Goal: Transaction & Acquisition: Download file/media

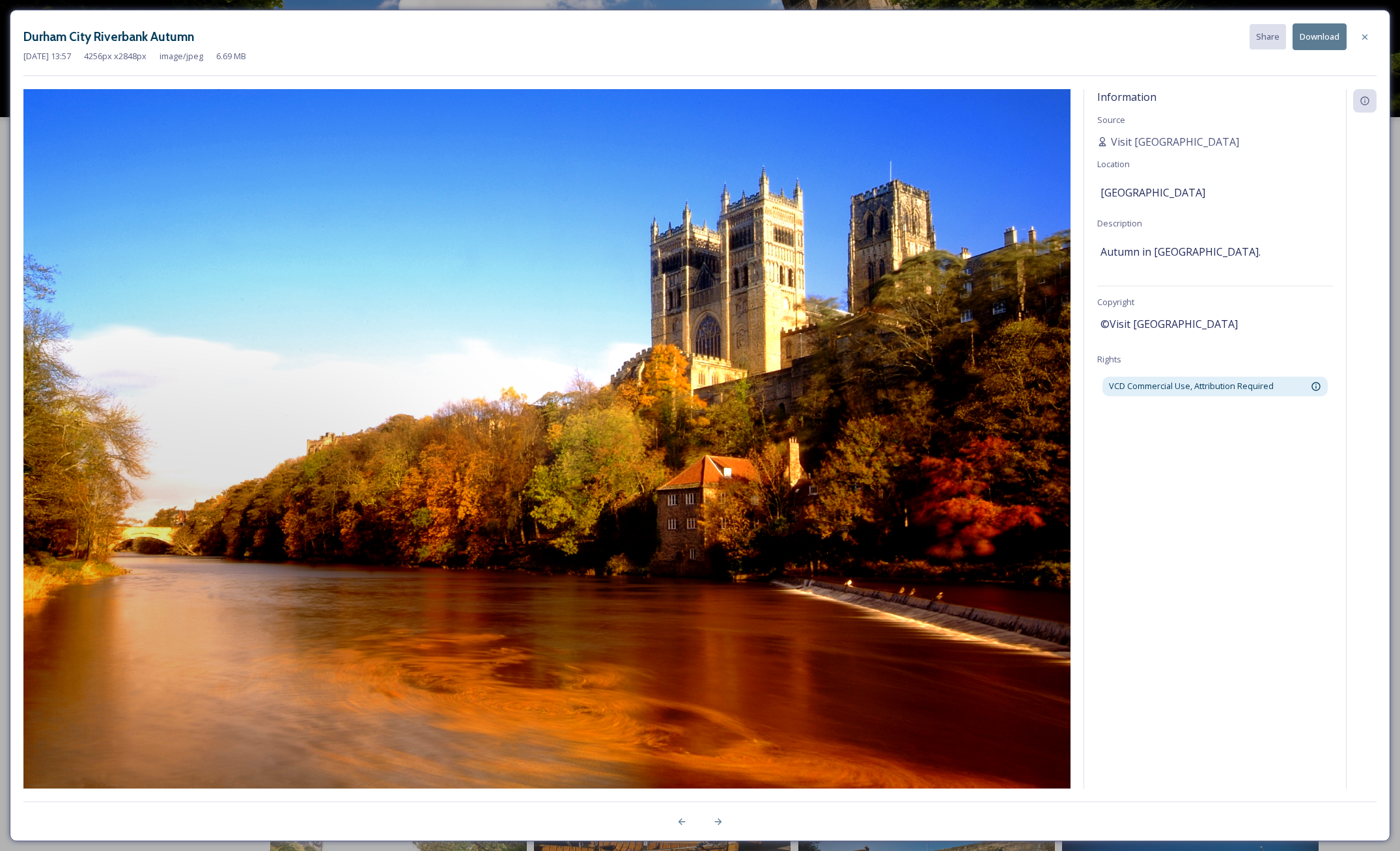
scroll to position [703, 0]
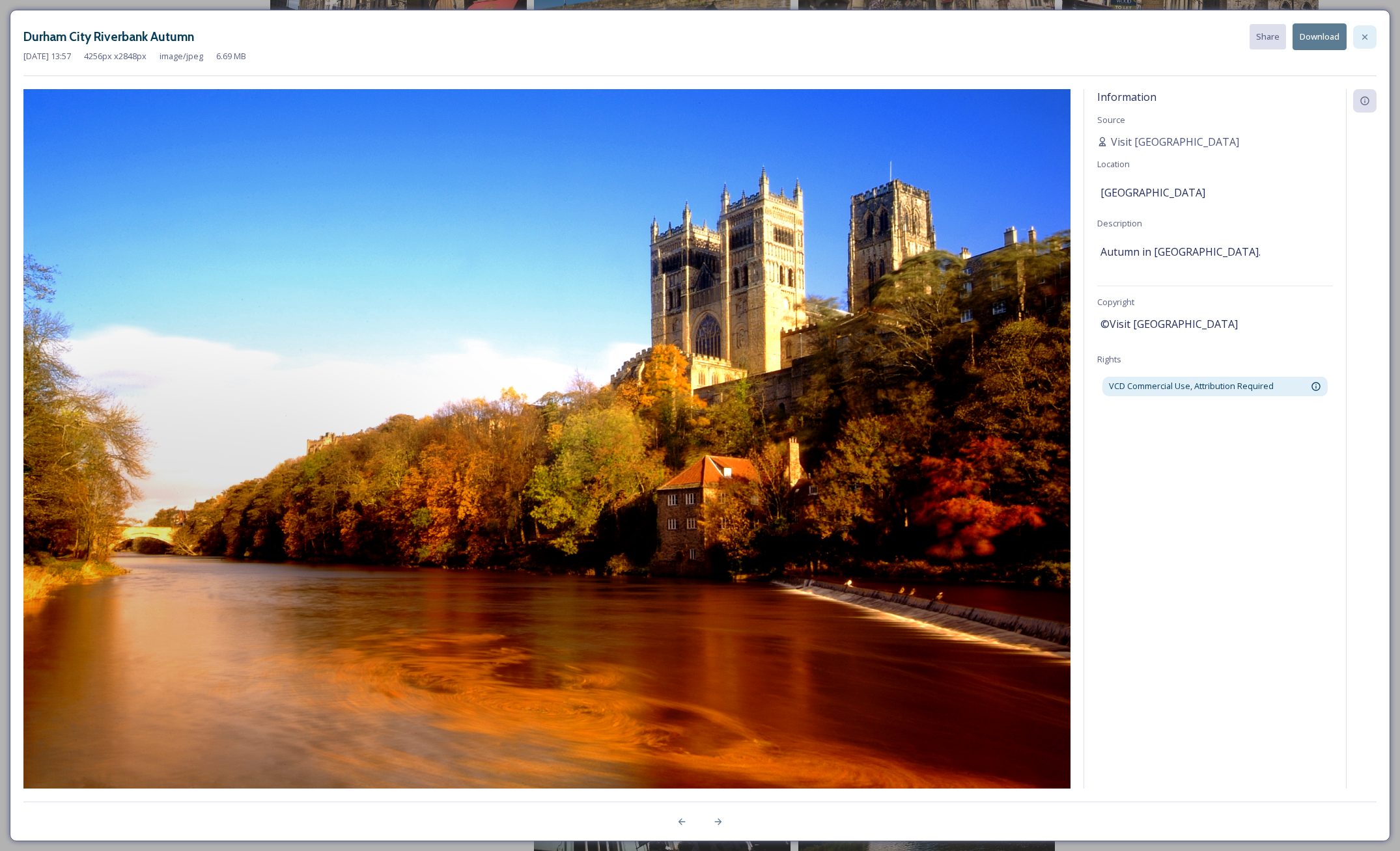
click at [1365, 35] on icon at bounding box center [1364, 37] width 10 height 10
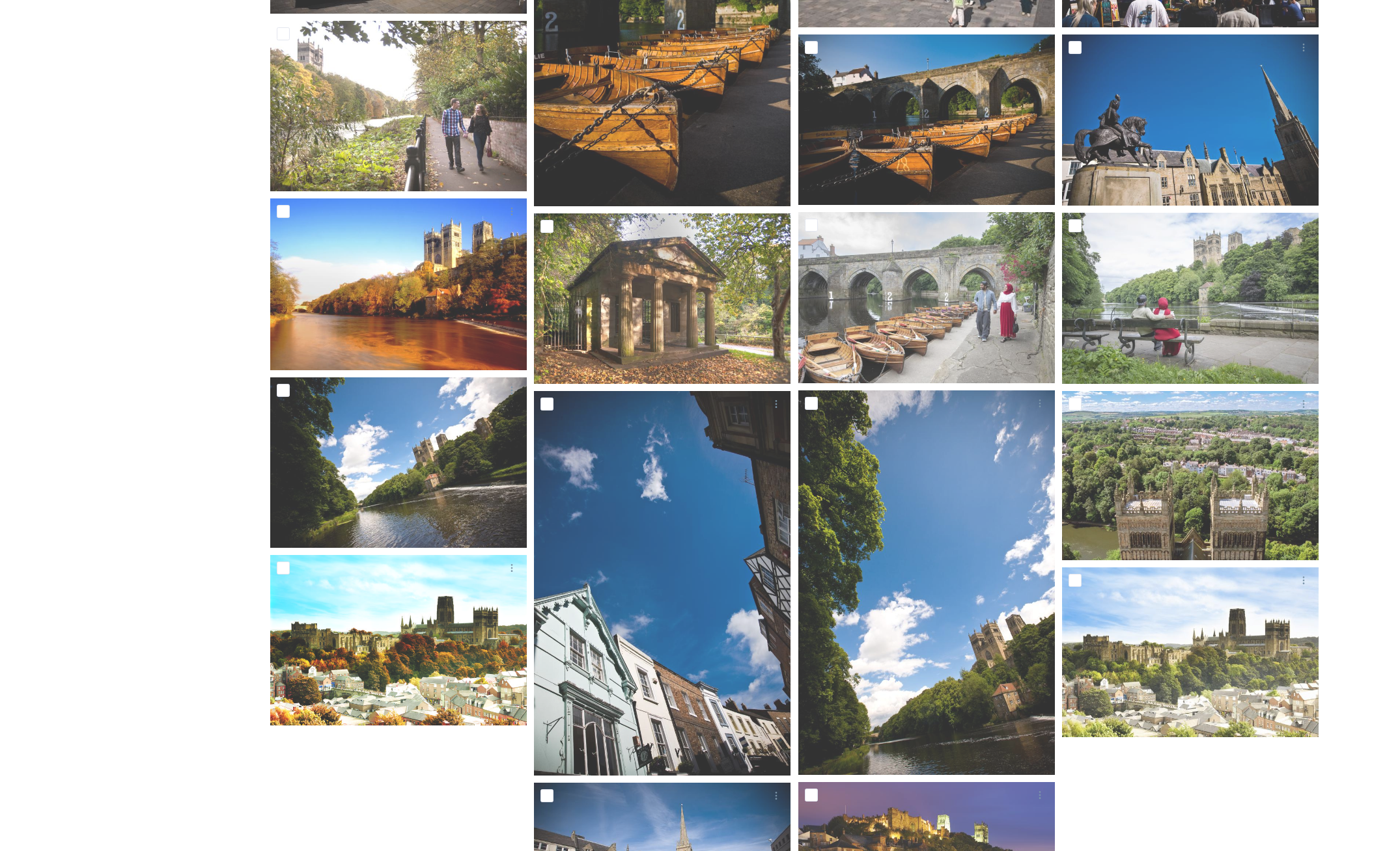
scroll to position [688, 0]
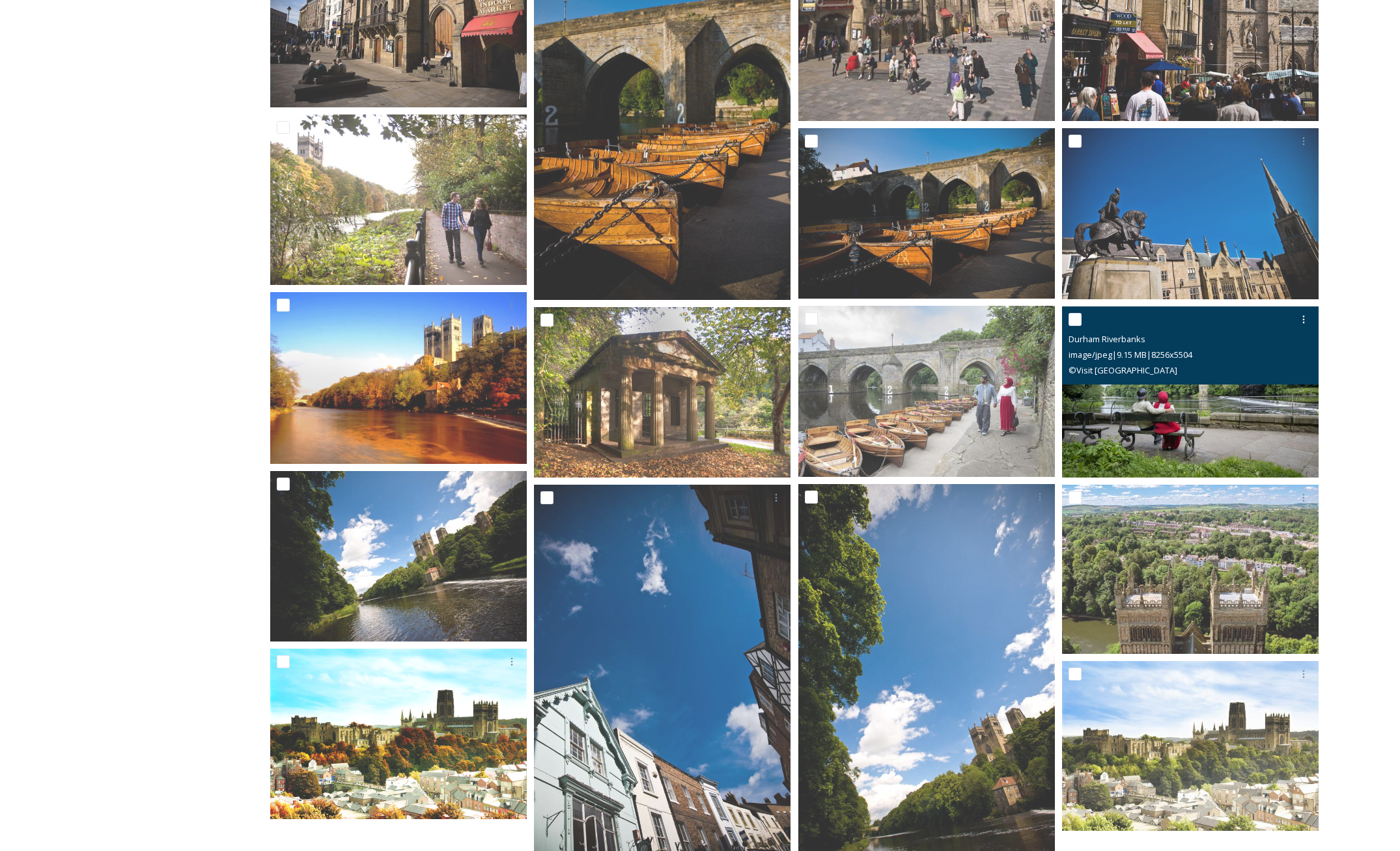
click at [1201, 411] on img at bounding box center [1191, 392] width 257 height 172
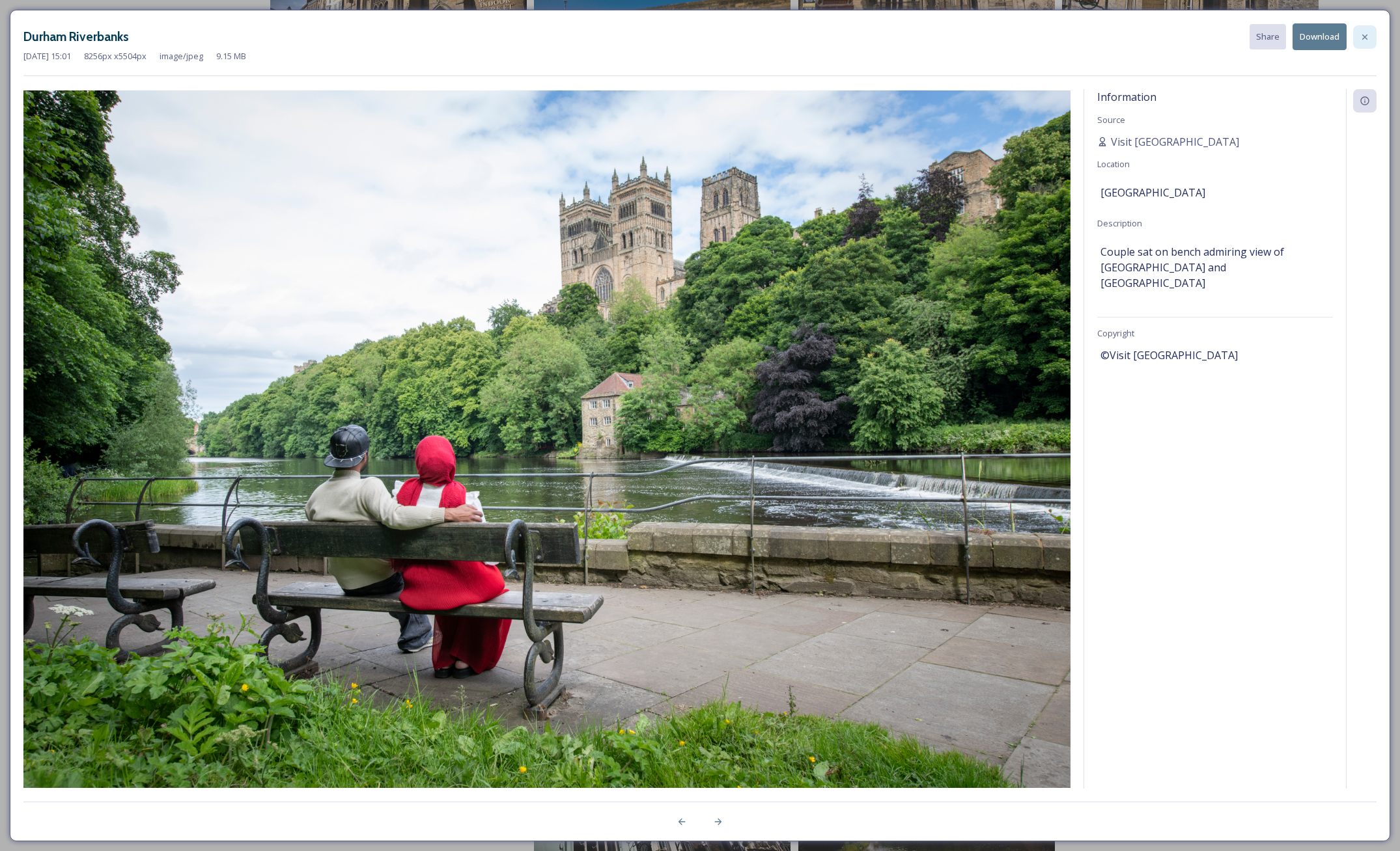
click at [1367, 37] on icon at bounding box center [1364, 37] width 10 height 10
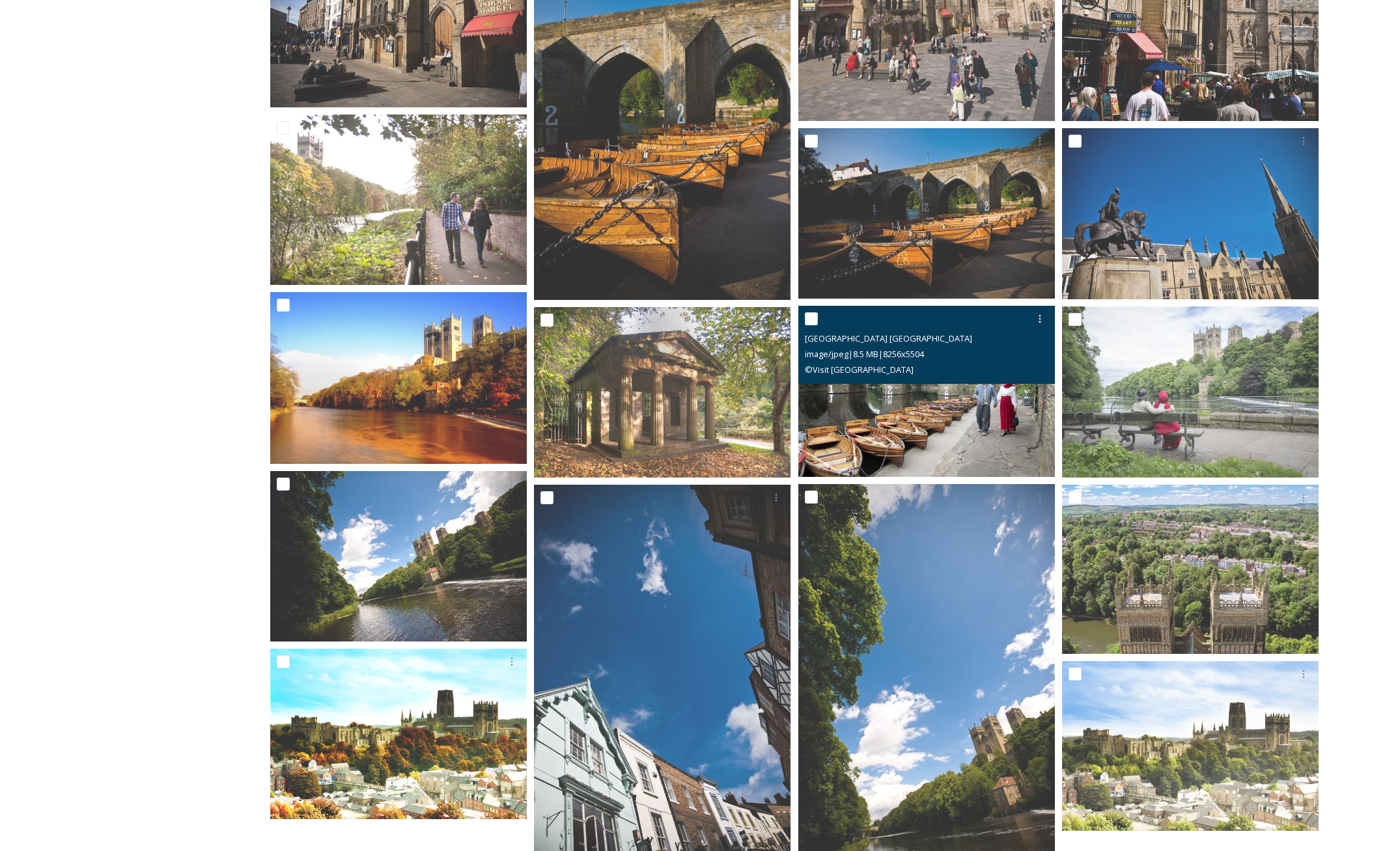
click at [960, 404] on img at bounding box center [926, 391] width 257 height 172
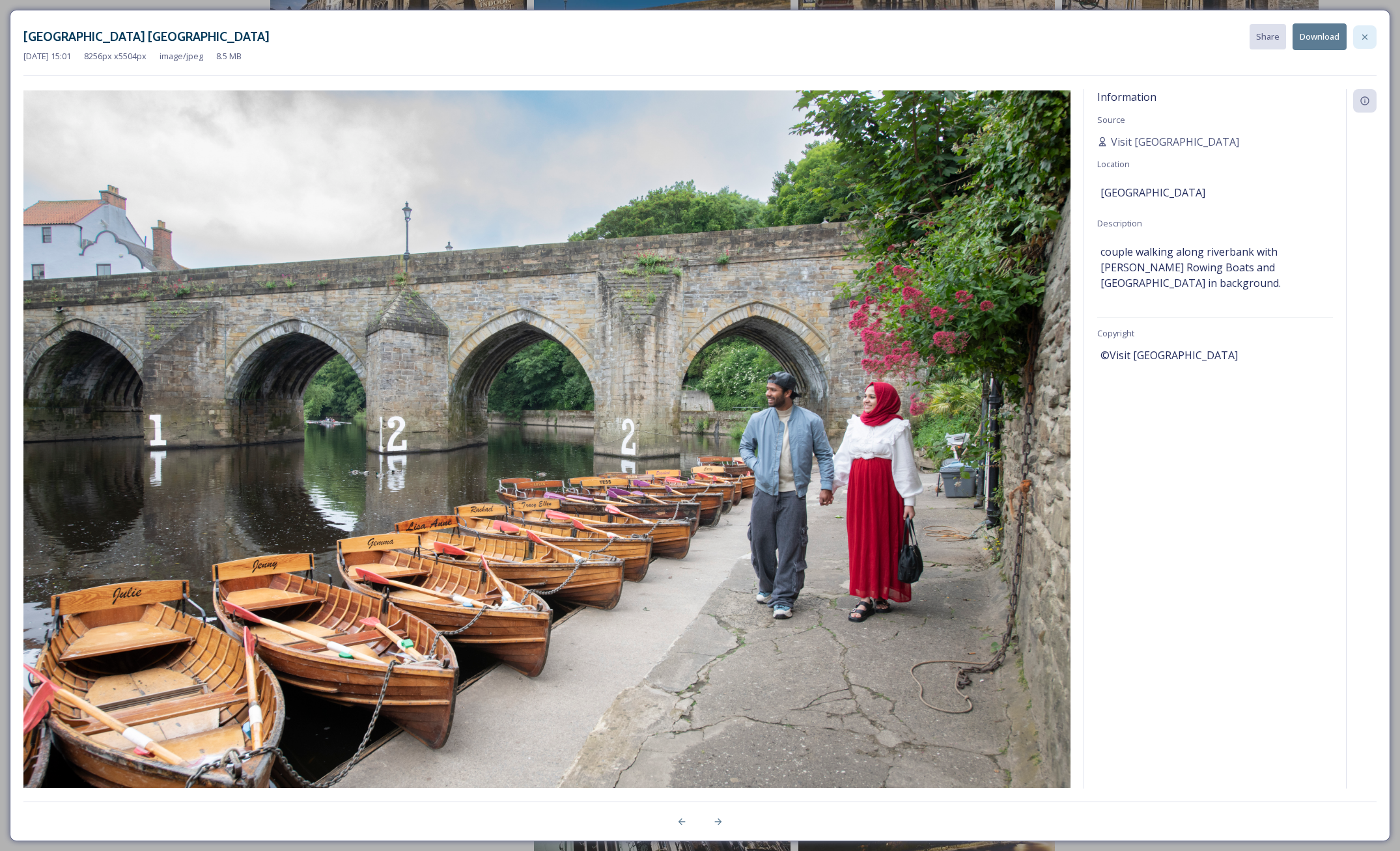
click at [1362, 37] on icon at bounding box center [1364, 37] width 10 height 10
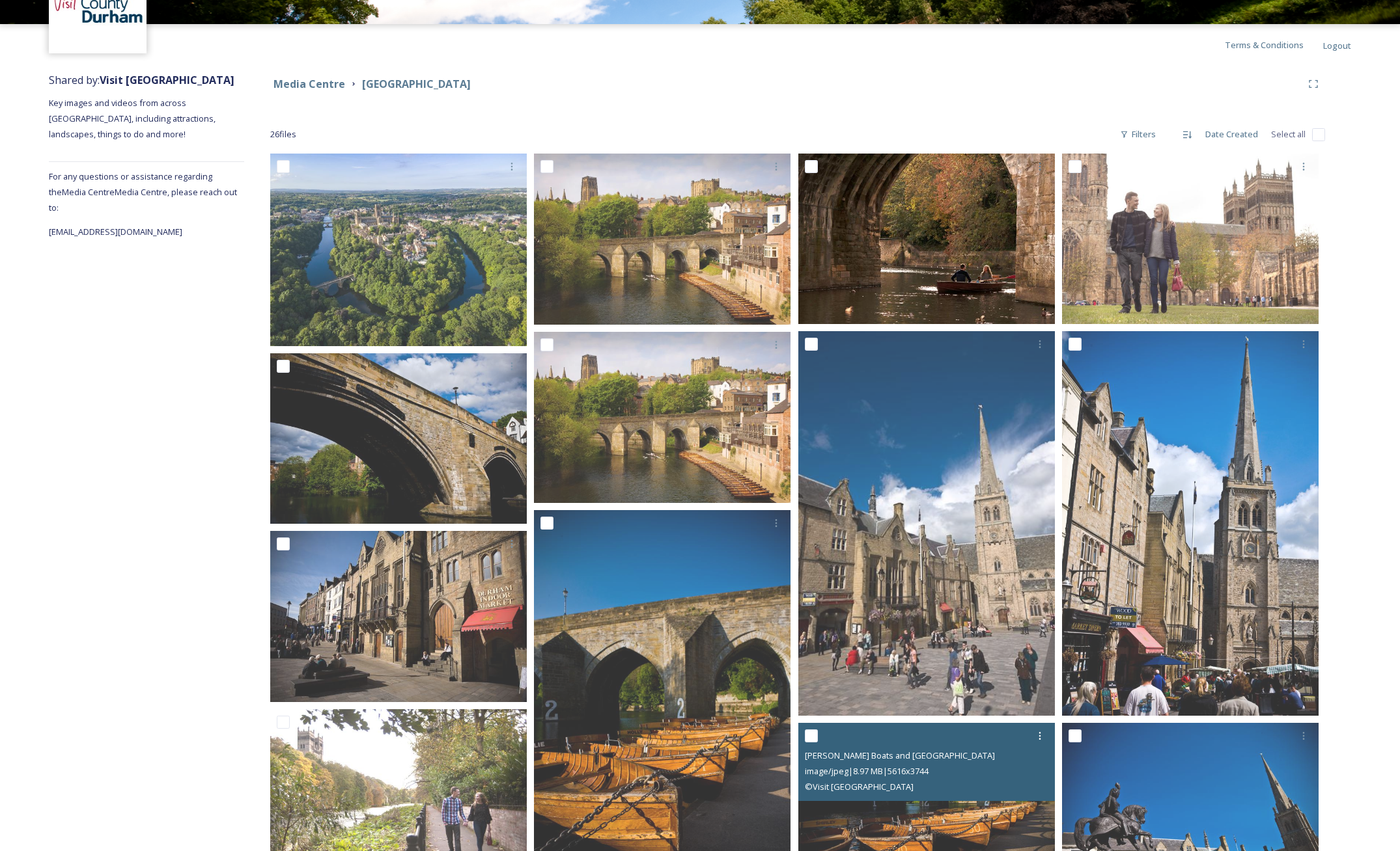
scroll to position [0, 0]
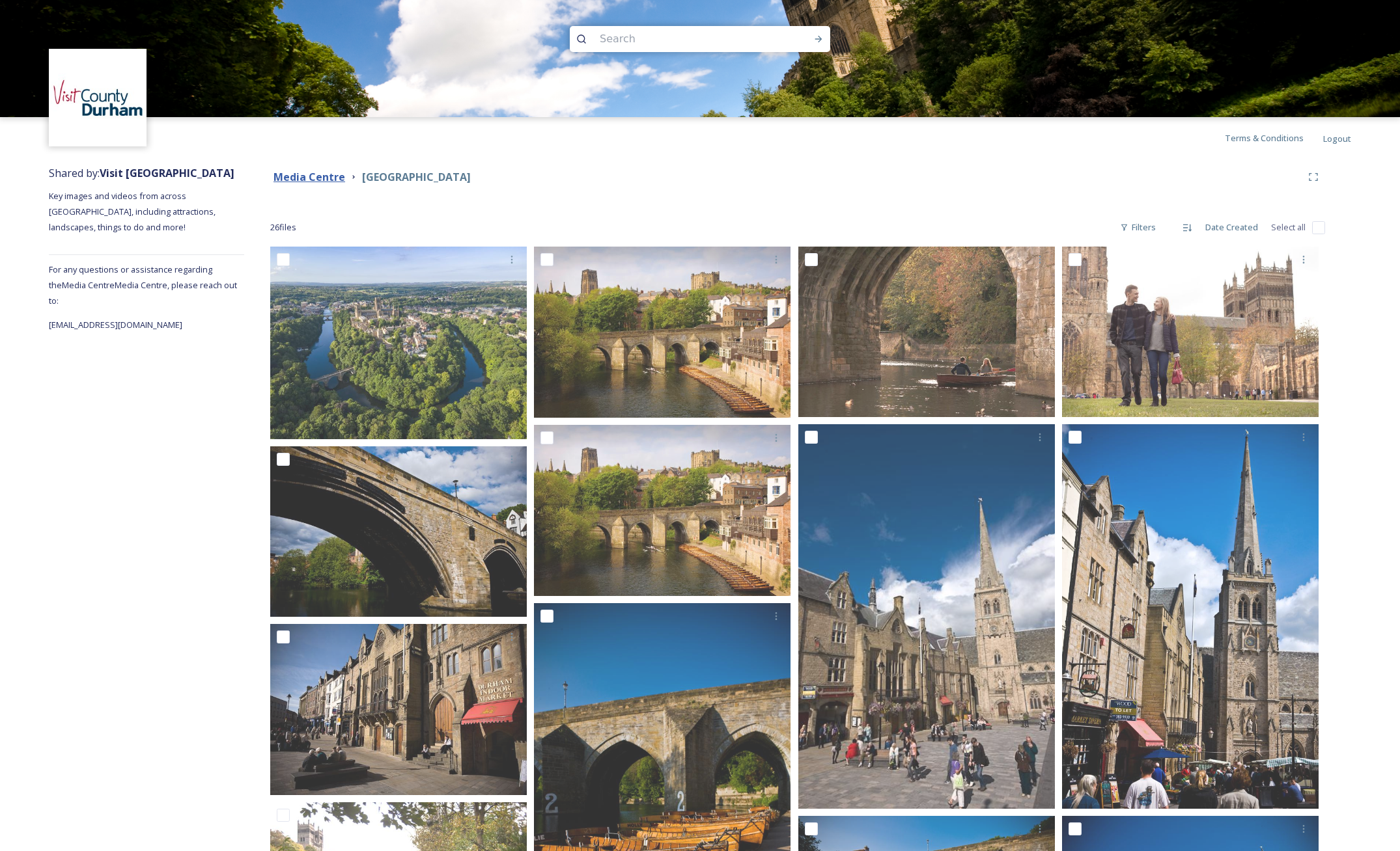
click at [328, 178] on strong "Media Centre" at bounding box center [309, 176] width 71 height 14
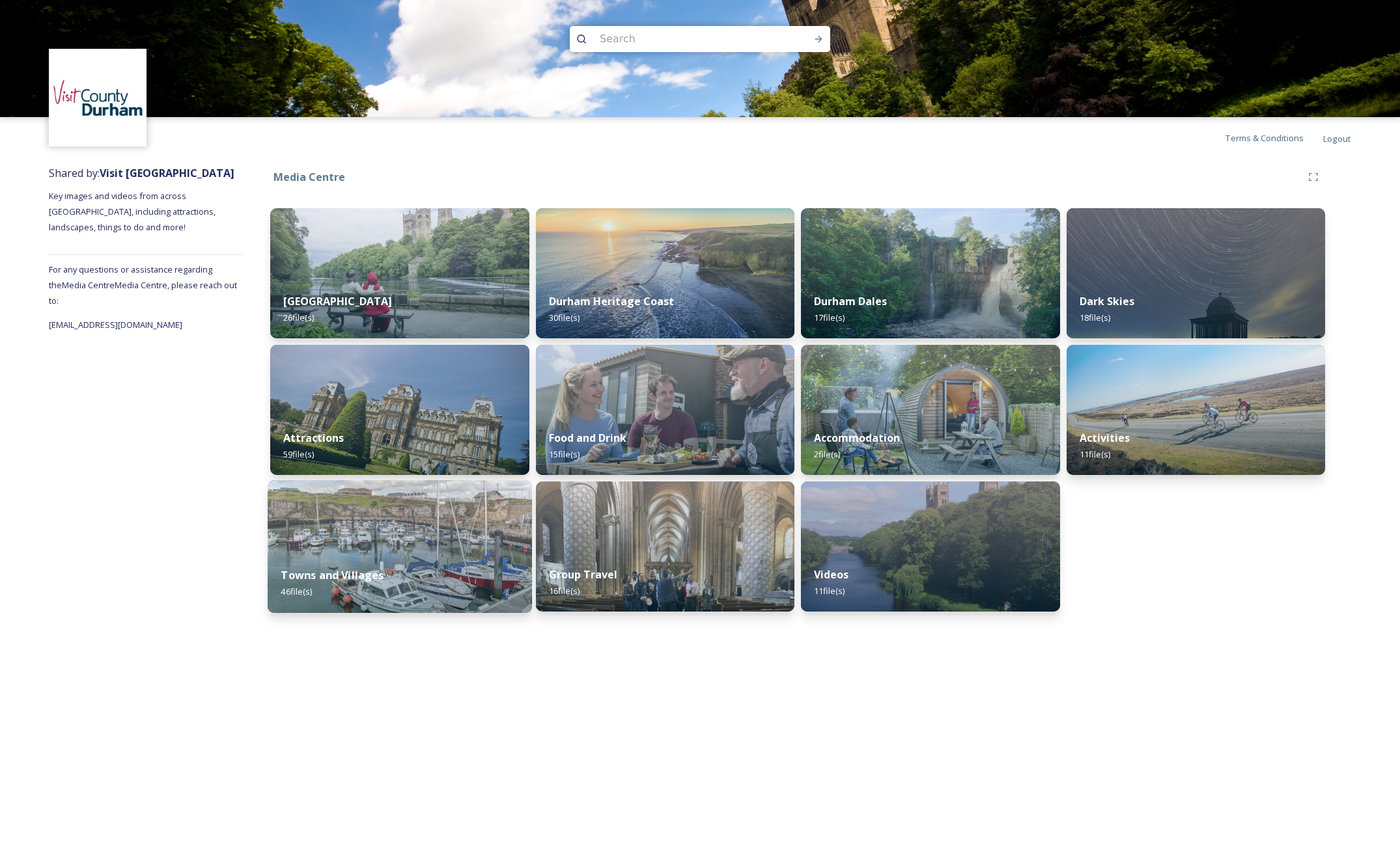
click at [423, 531] on img at bounding box center [399, 546] width 263 height 133
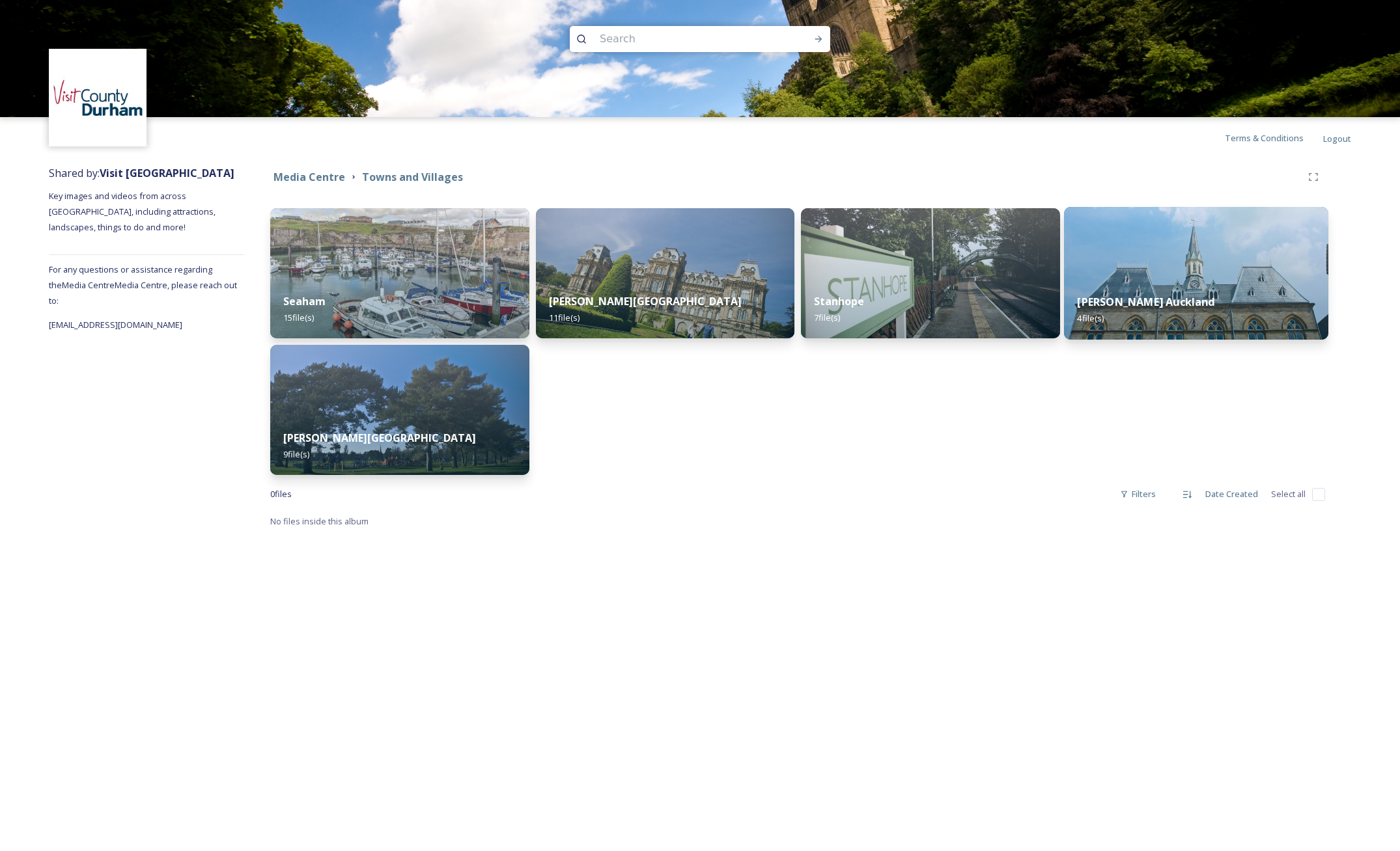
click at [1197, 273] on img at bounding box center [1196, 274] width 263 height 133
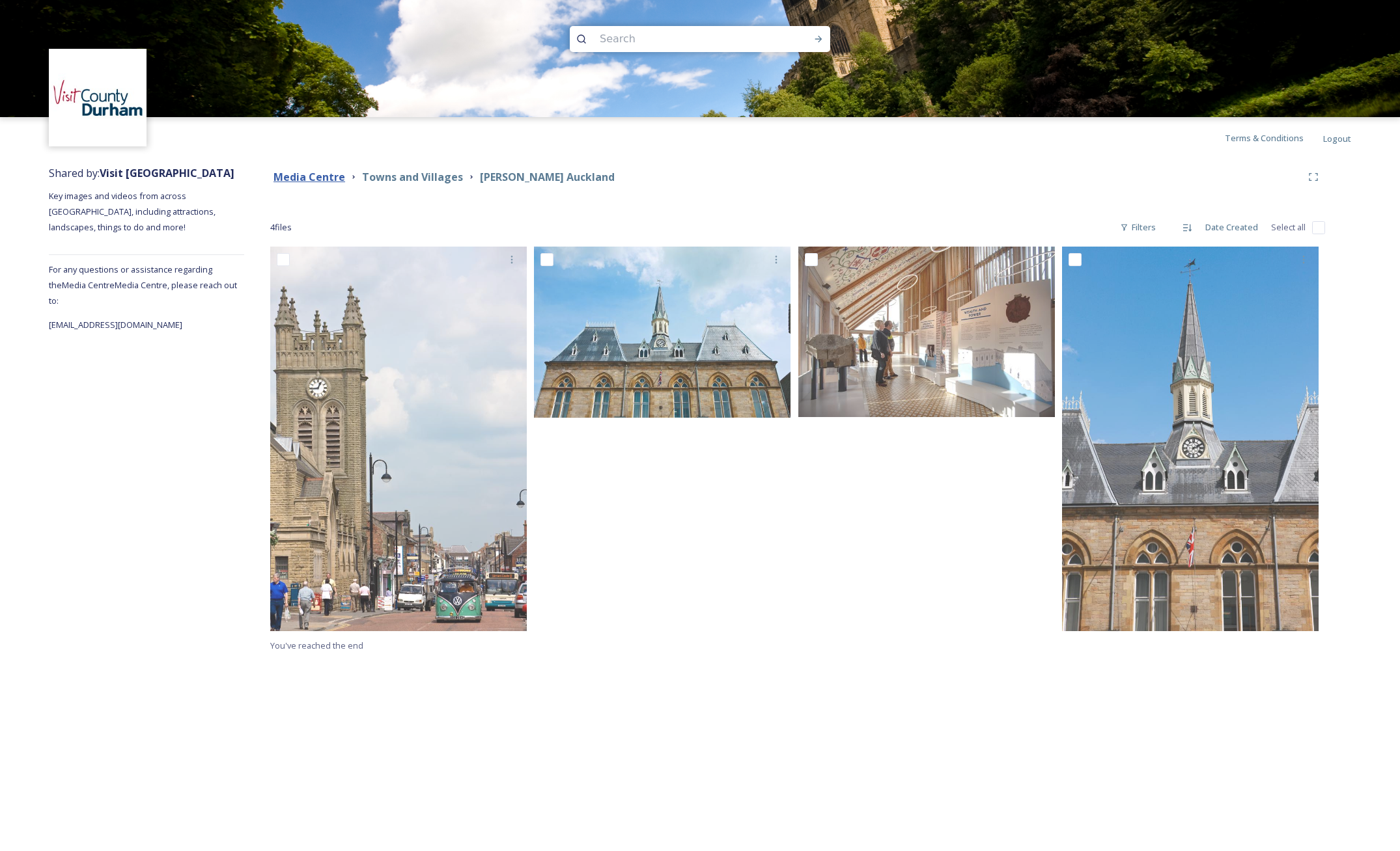
click at [339, 175] on strong "Media Centre" at bounding box center [309, 176] width 71 height 14
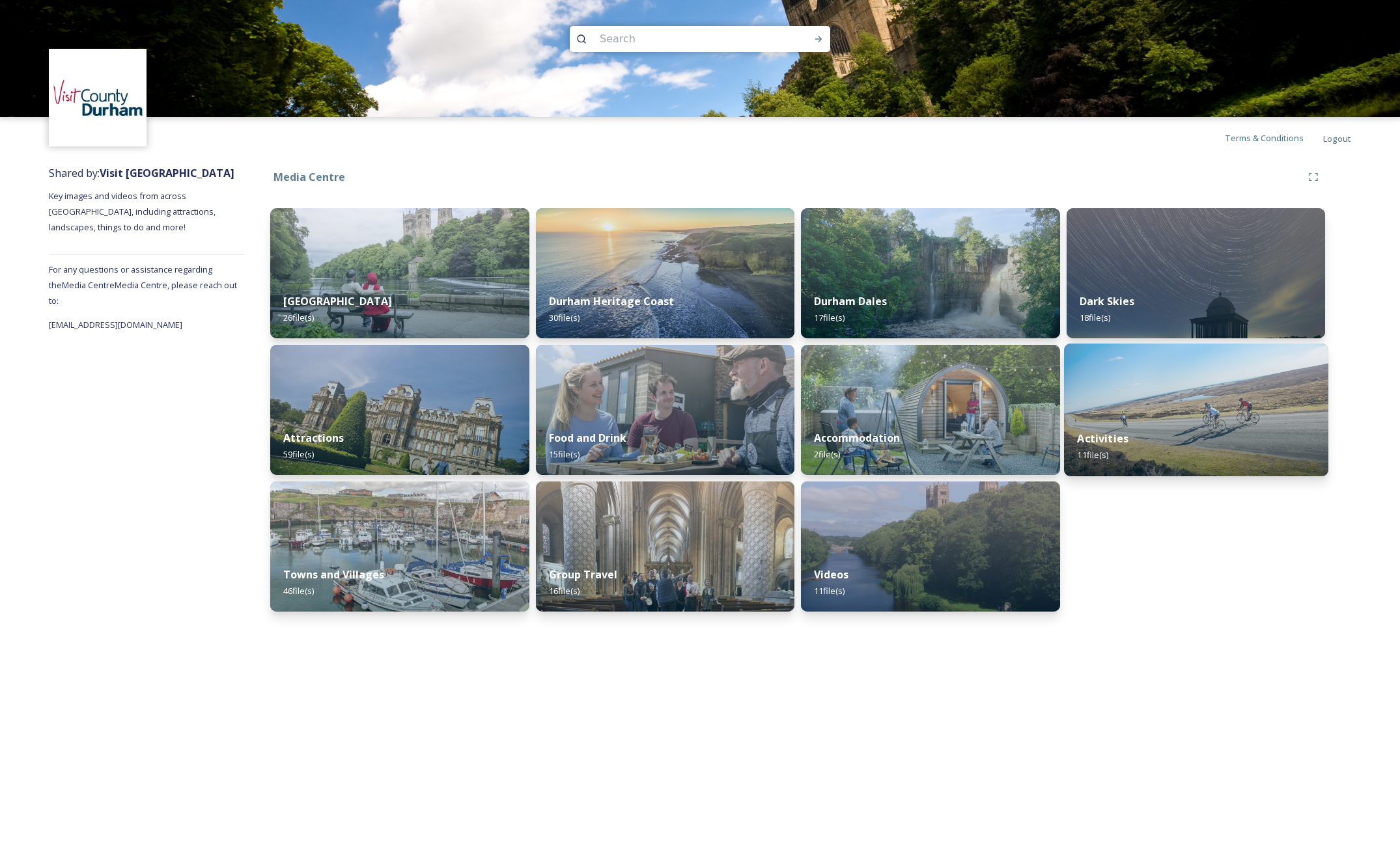
click at [1243, 442] on div "Activities 11 file(s)" at bounding box center [1196, 446] width 263 height 59
click at [387, 541] on img at bounding box center [399, 546] width 263 height 133
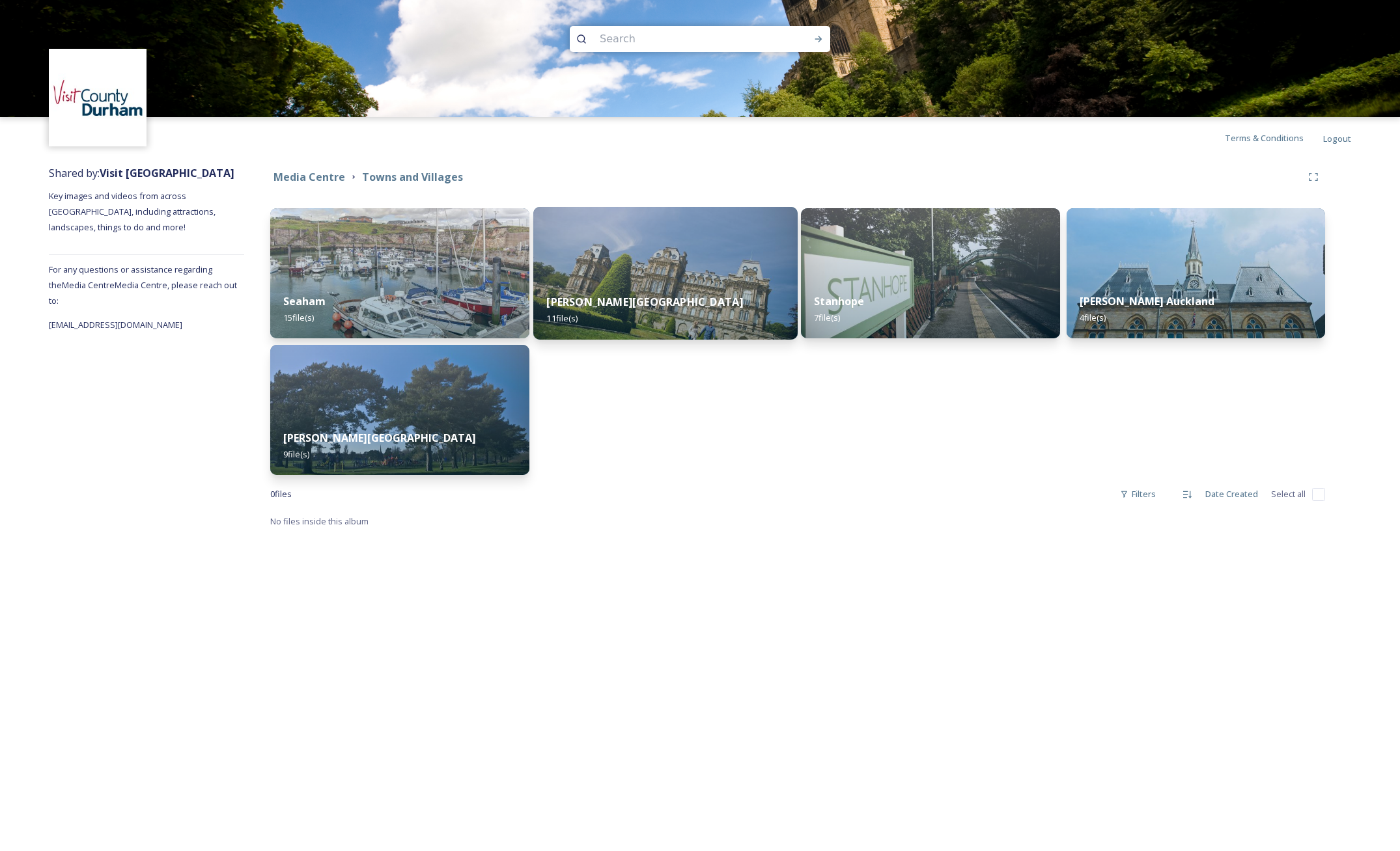
click at [654, 274] on img at bounding box center [665, 274] width 263 height 133
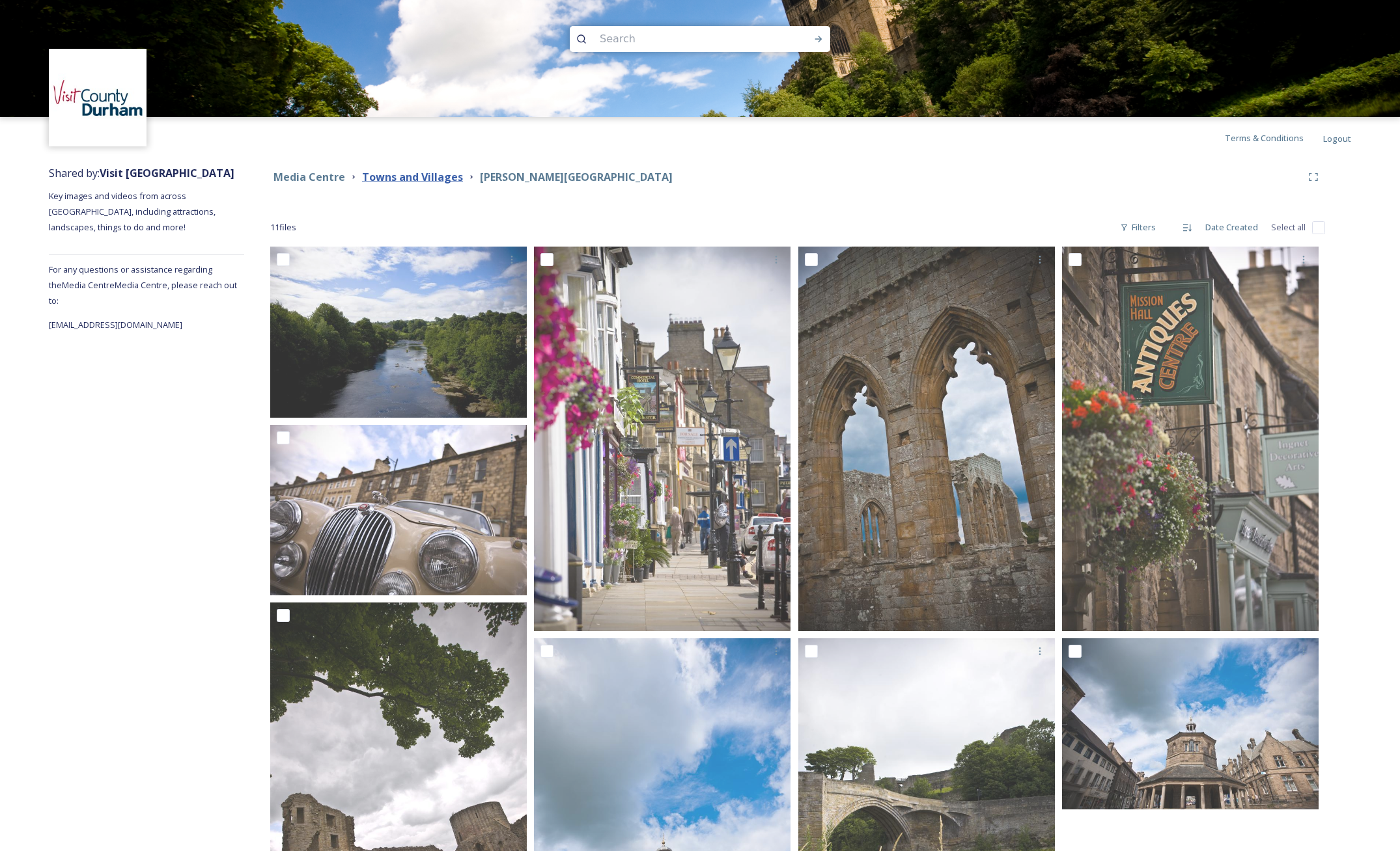
click at [436, 173] on strong "Towns and Villages" at bounding box center [413, 176] width 101 height 14
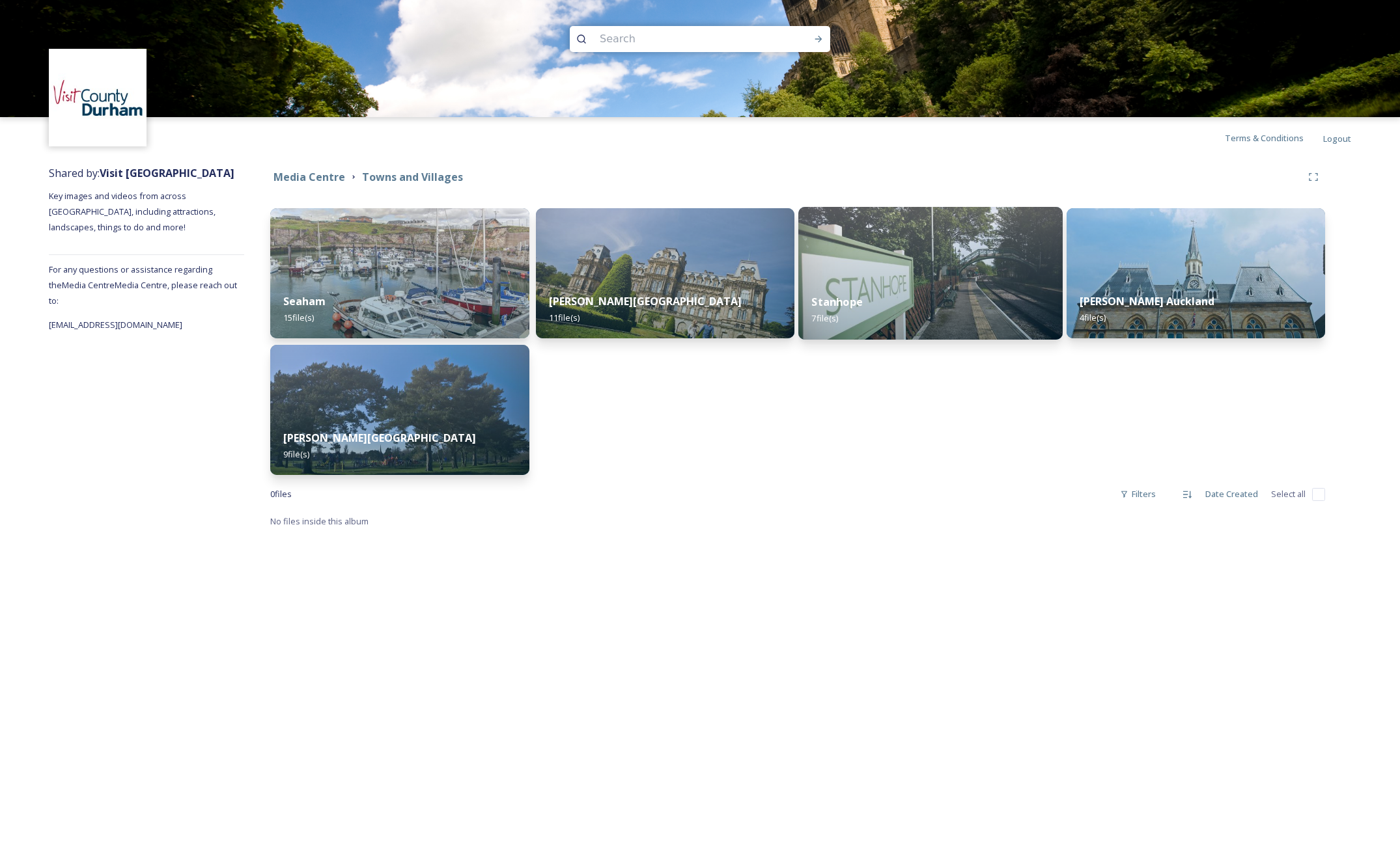
click at [937, 286] on div "Stanhope 7 file(s)" at bounding box center [929, 309] width 263 height 59
click at [334, 177] on strong "Media Centre" at bounding box center [309, 176] width 71 height 14
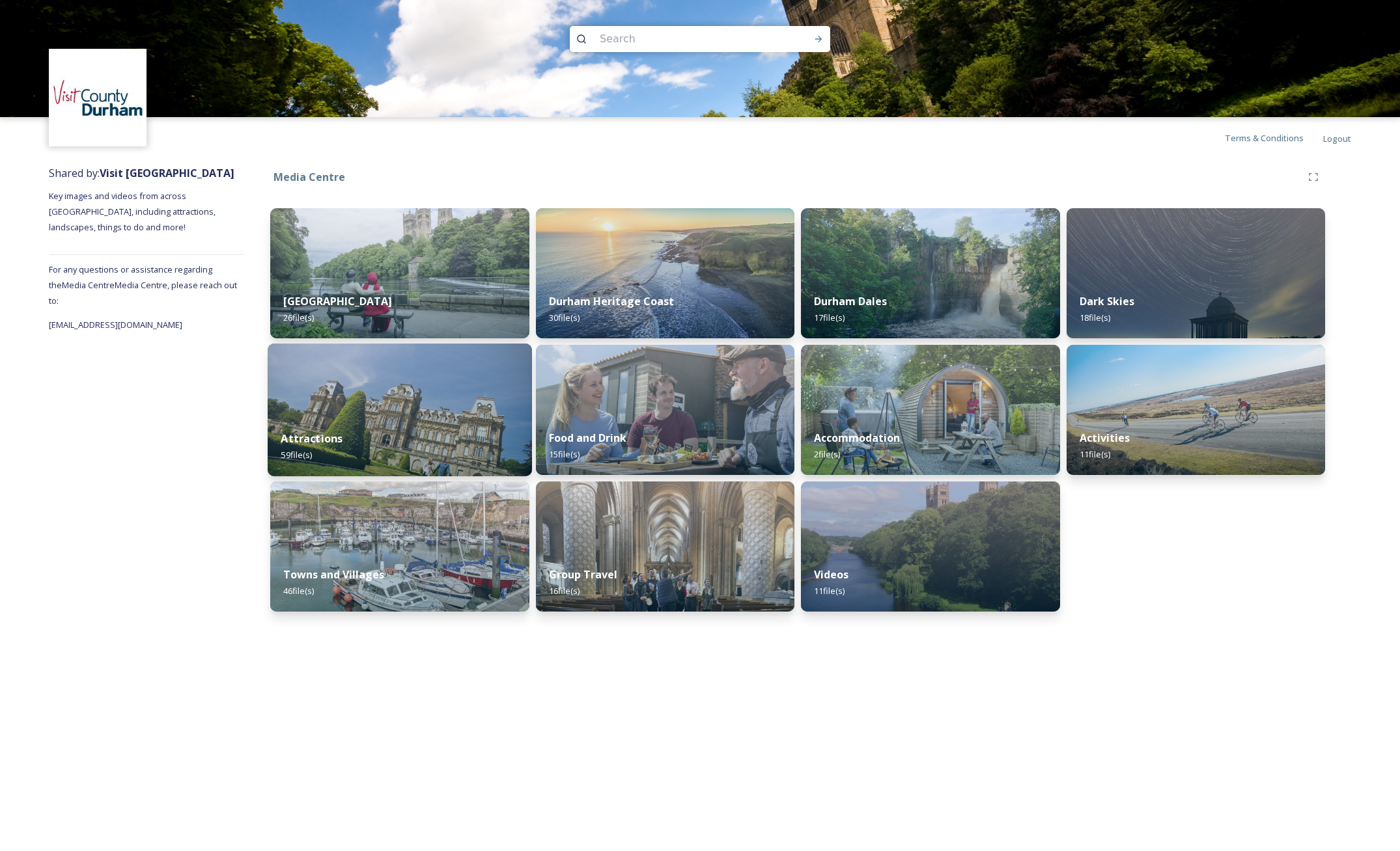
click at [425, 423] on div "Attractions 59 file(s)" at bounding box center [399, 446] width 263 height 59
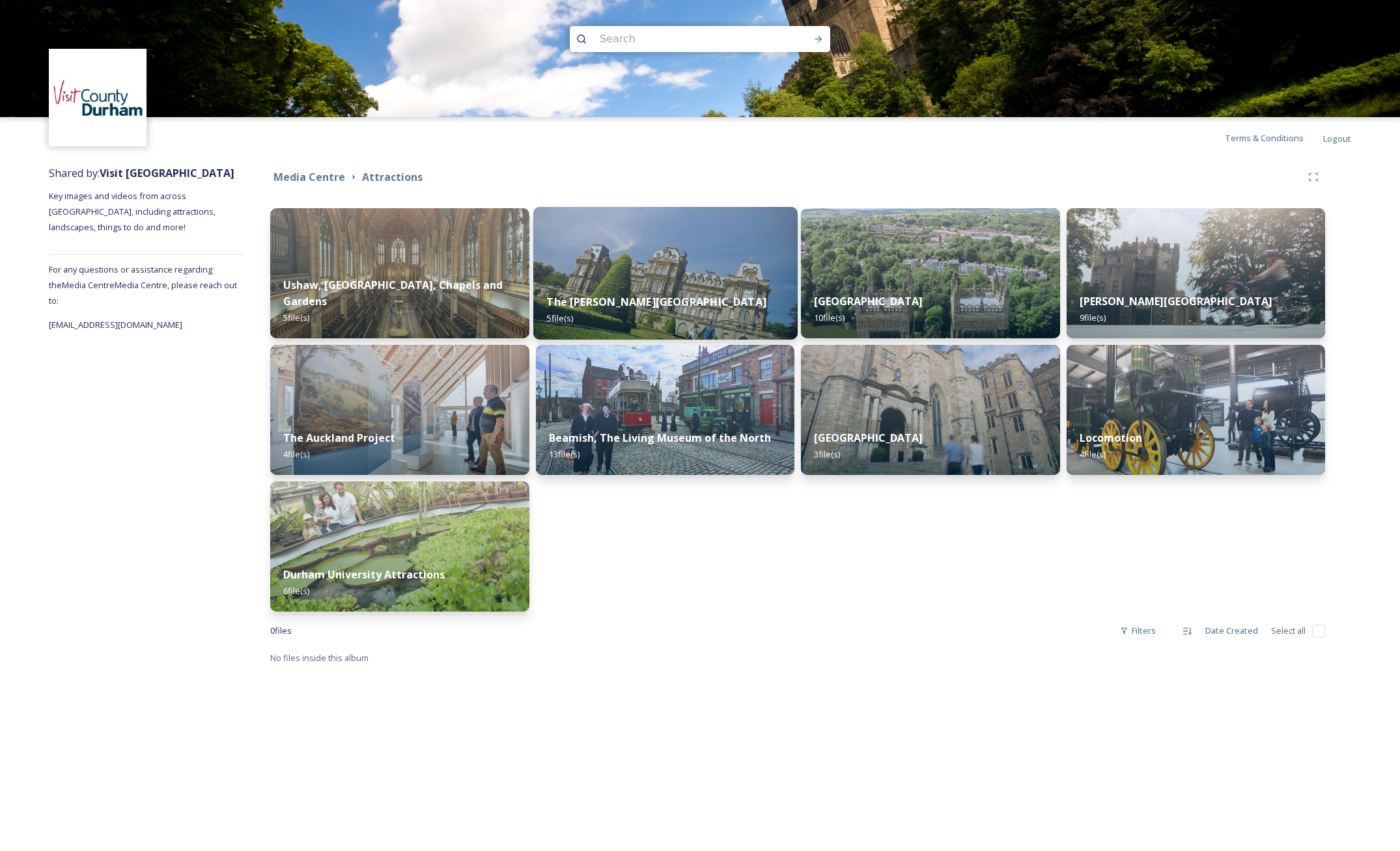
click at [670, 266] on img at bounding box center [665, 274] width 263 height 133
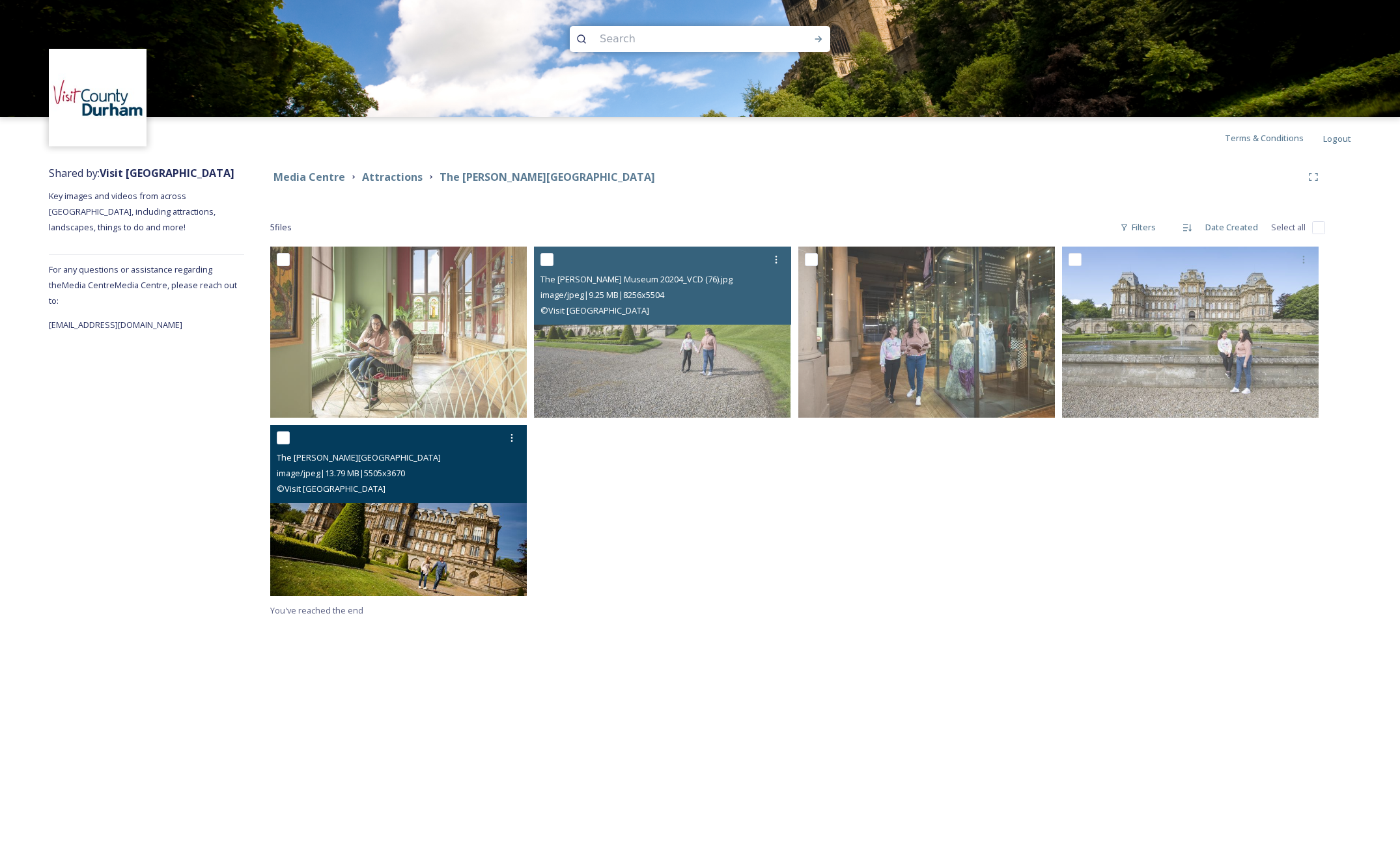
click at [369, 525] on img at bounding box center [399, 510] width 257 height 172
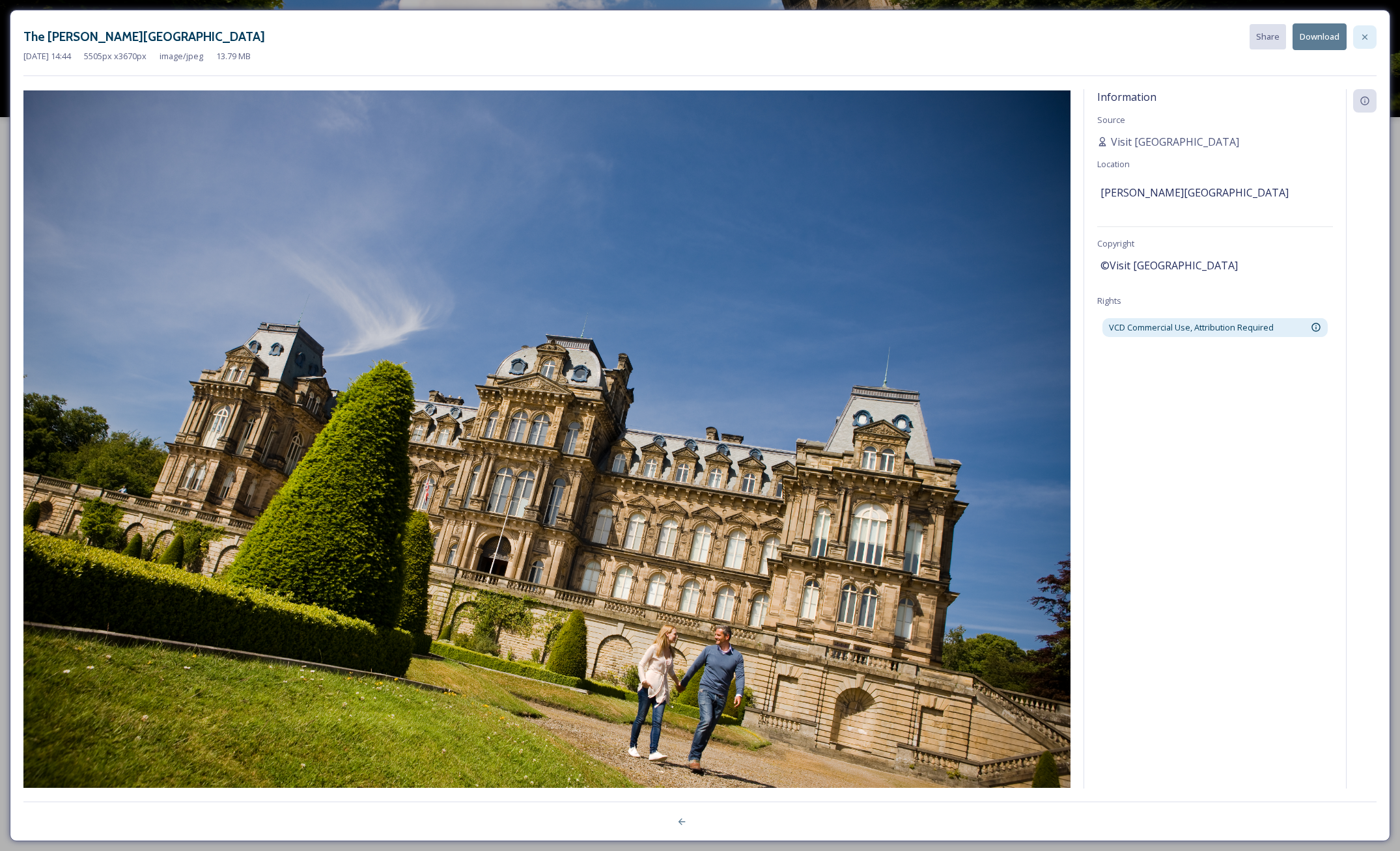
click at [1366, 36] on icon at bounding box center [1364, 37] width 10 height 10
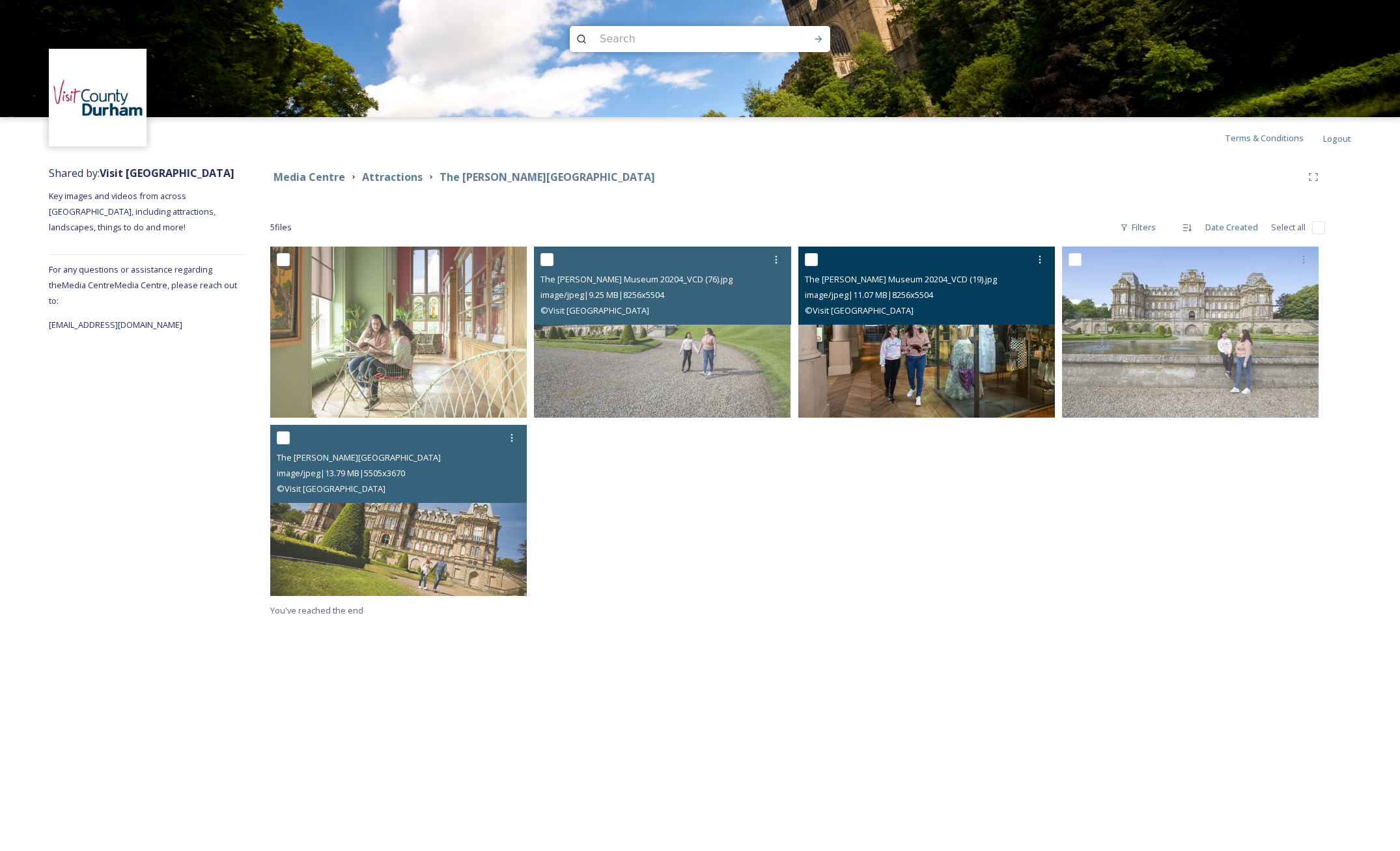
click at [949, 359] on img at bounding box center [926, 332] width 257 height 172
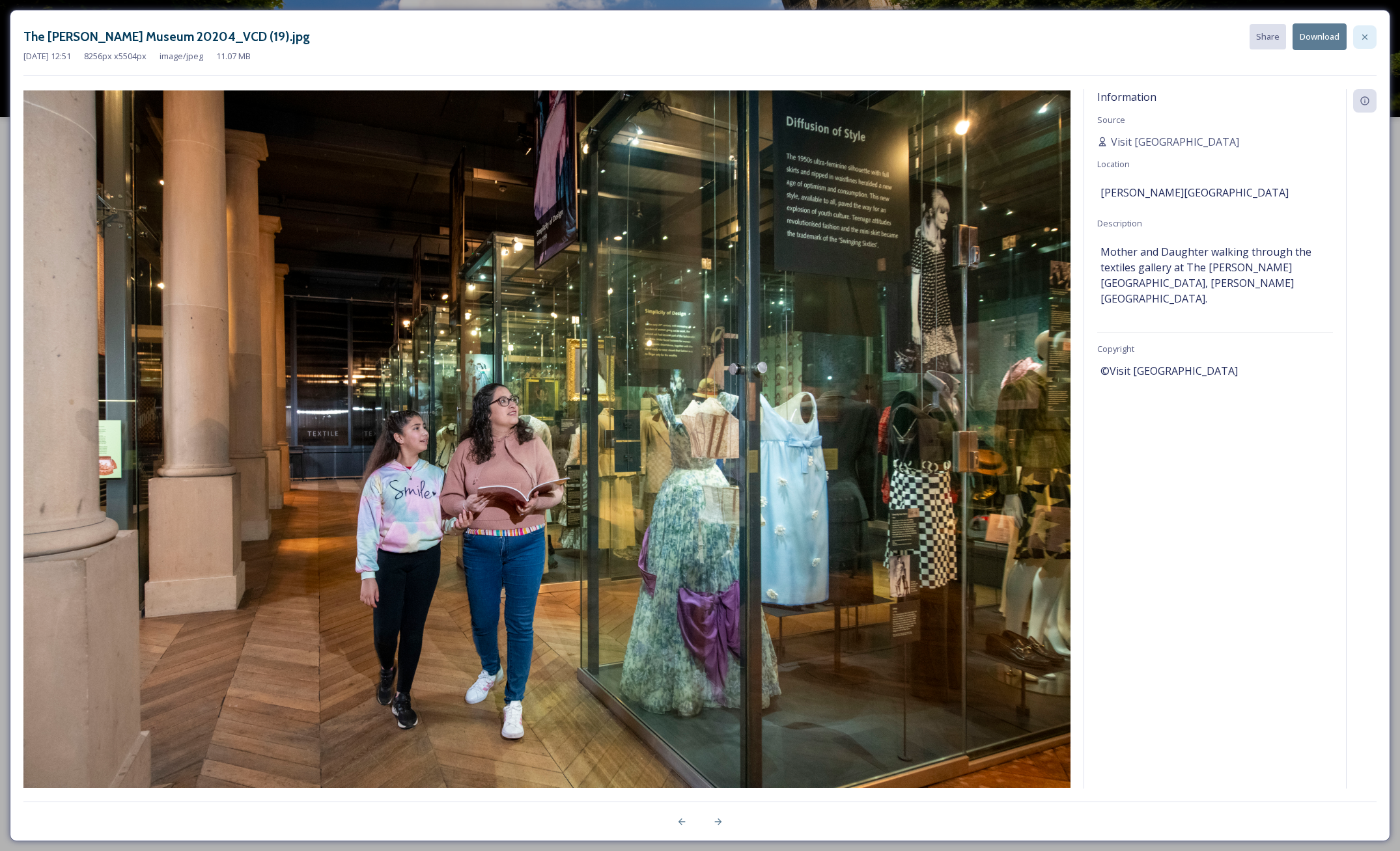
click at [1365, 35] on icon at bounding box center [1364, 37] width 10 height 10
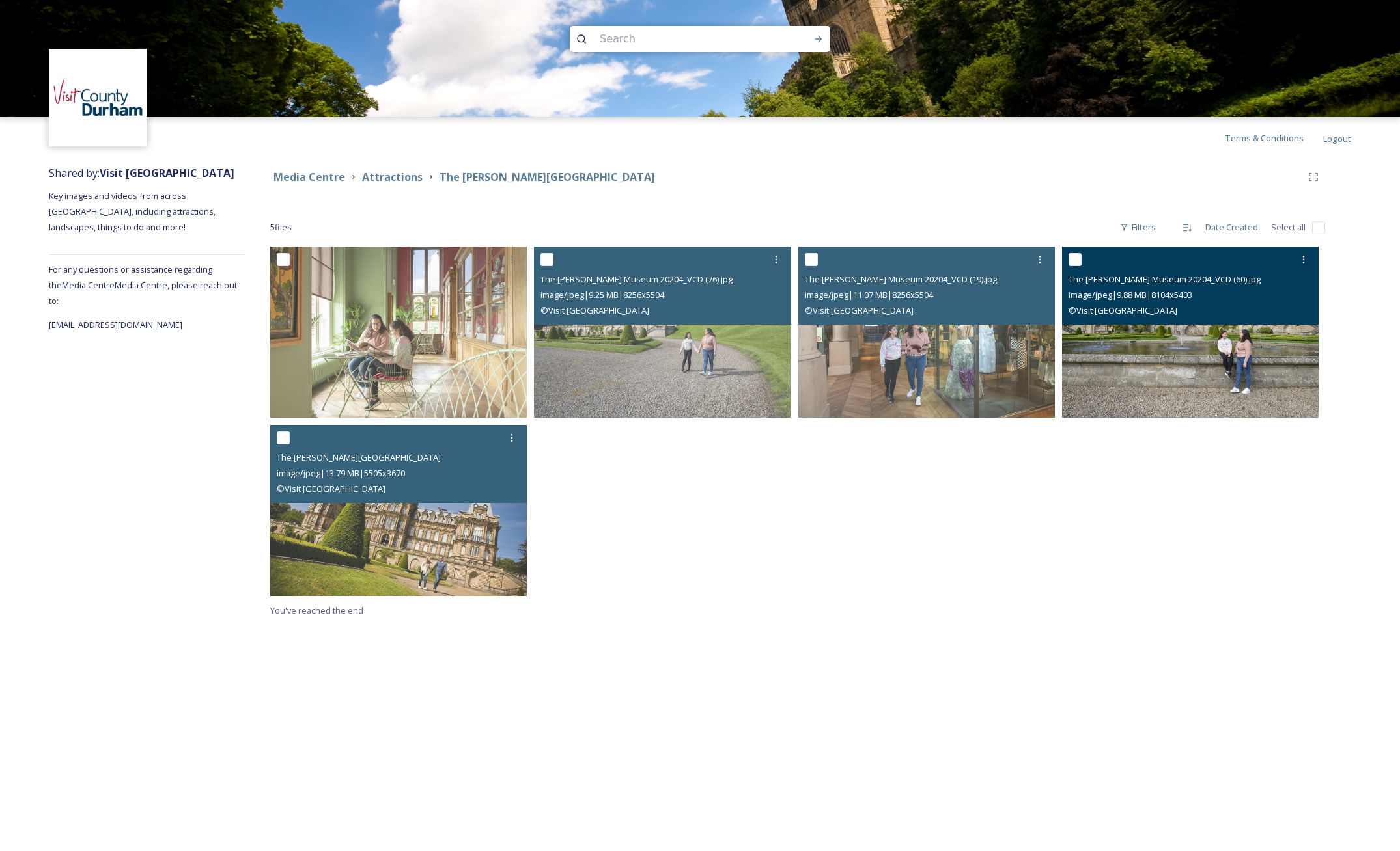
click at [1186, 366] on img at bounding box center [1191, 332] width 257 height 172
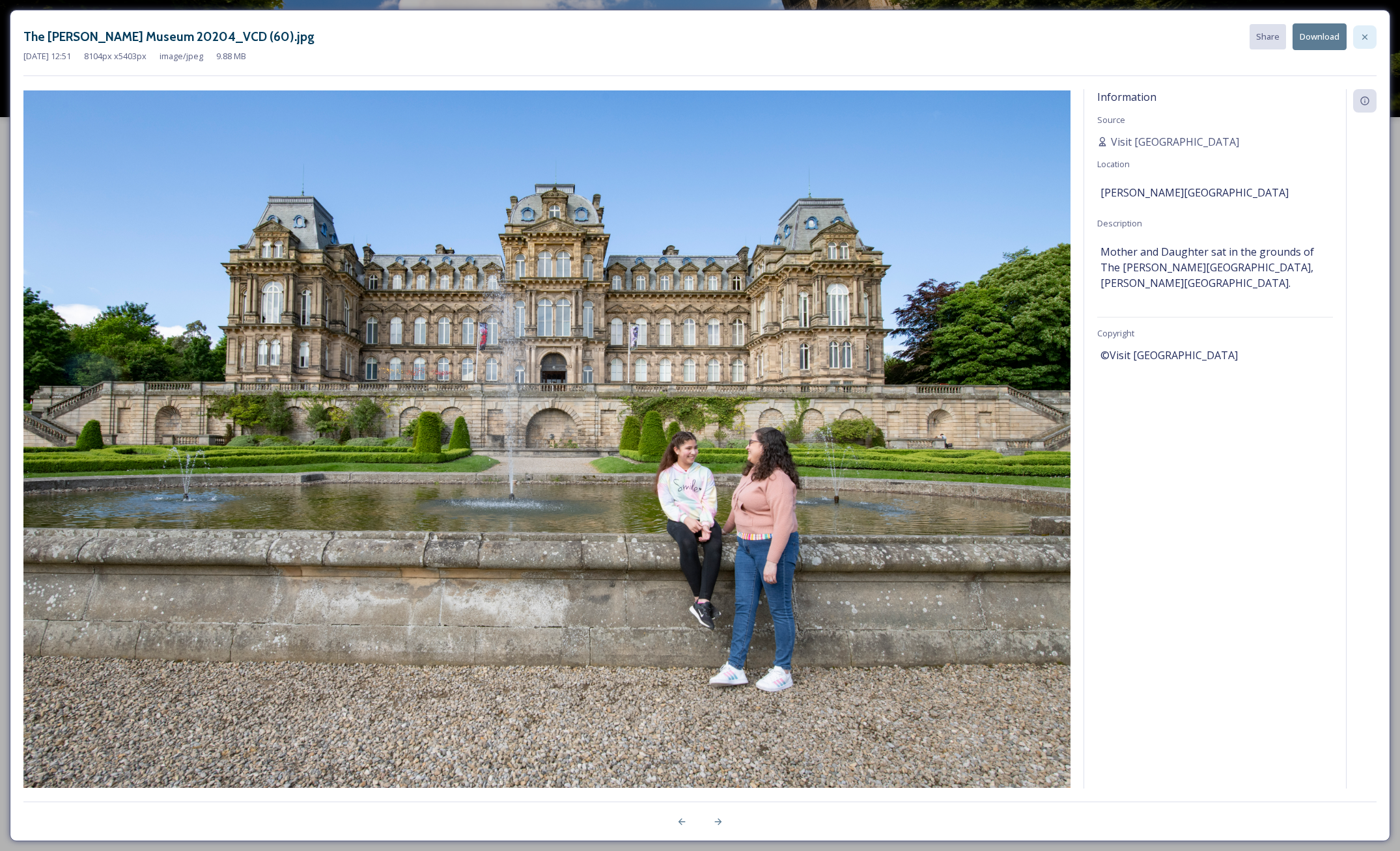
click at [1368, 35] on icon at bounding box center [1364, 37] width 10 height 10
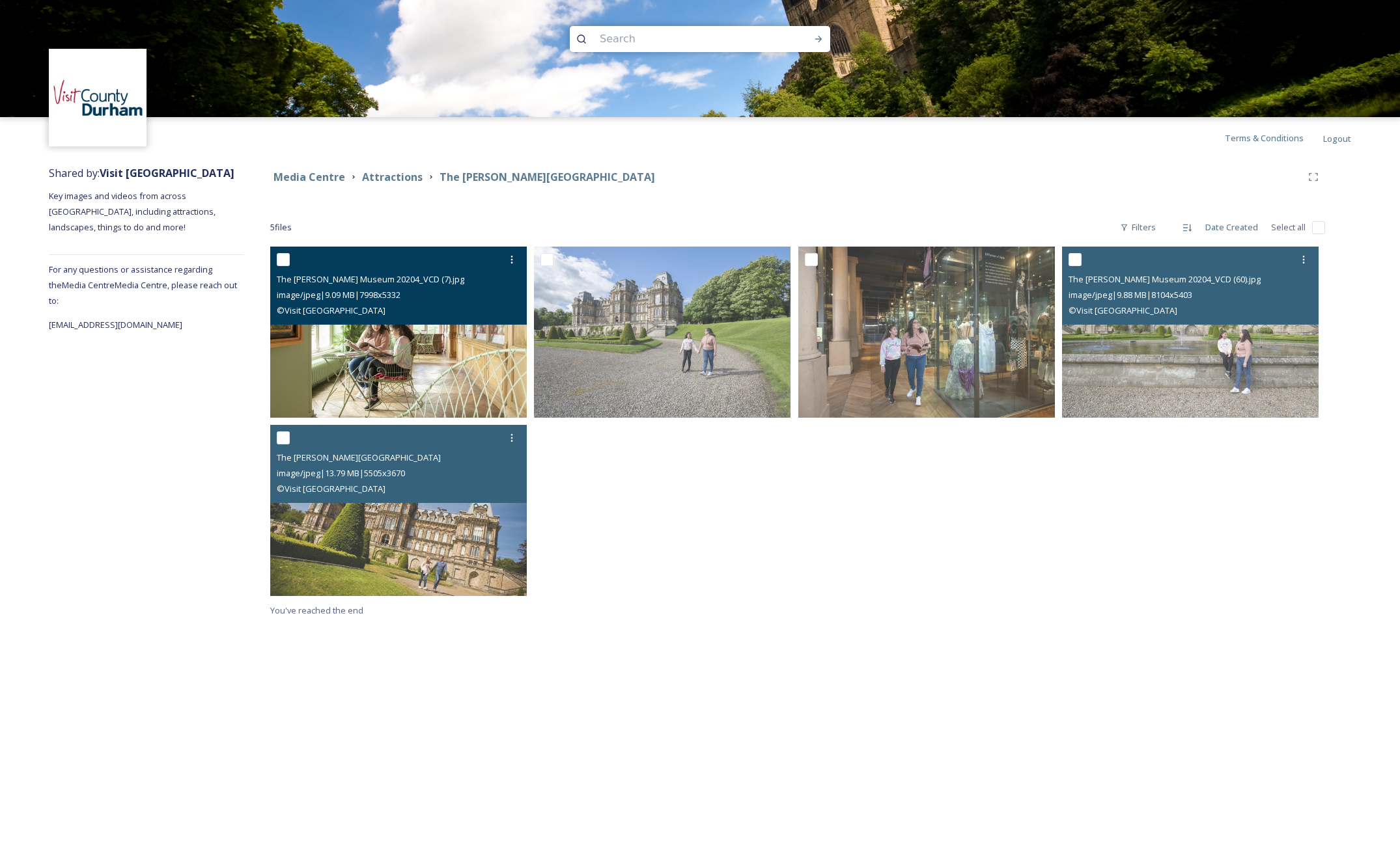
click at [397, 359] on img at bounding box center [399, 332] width 257 height 172
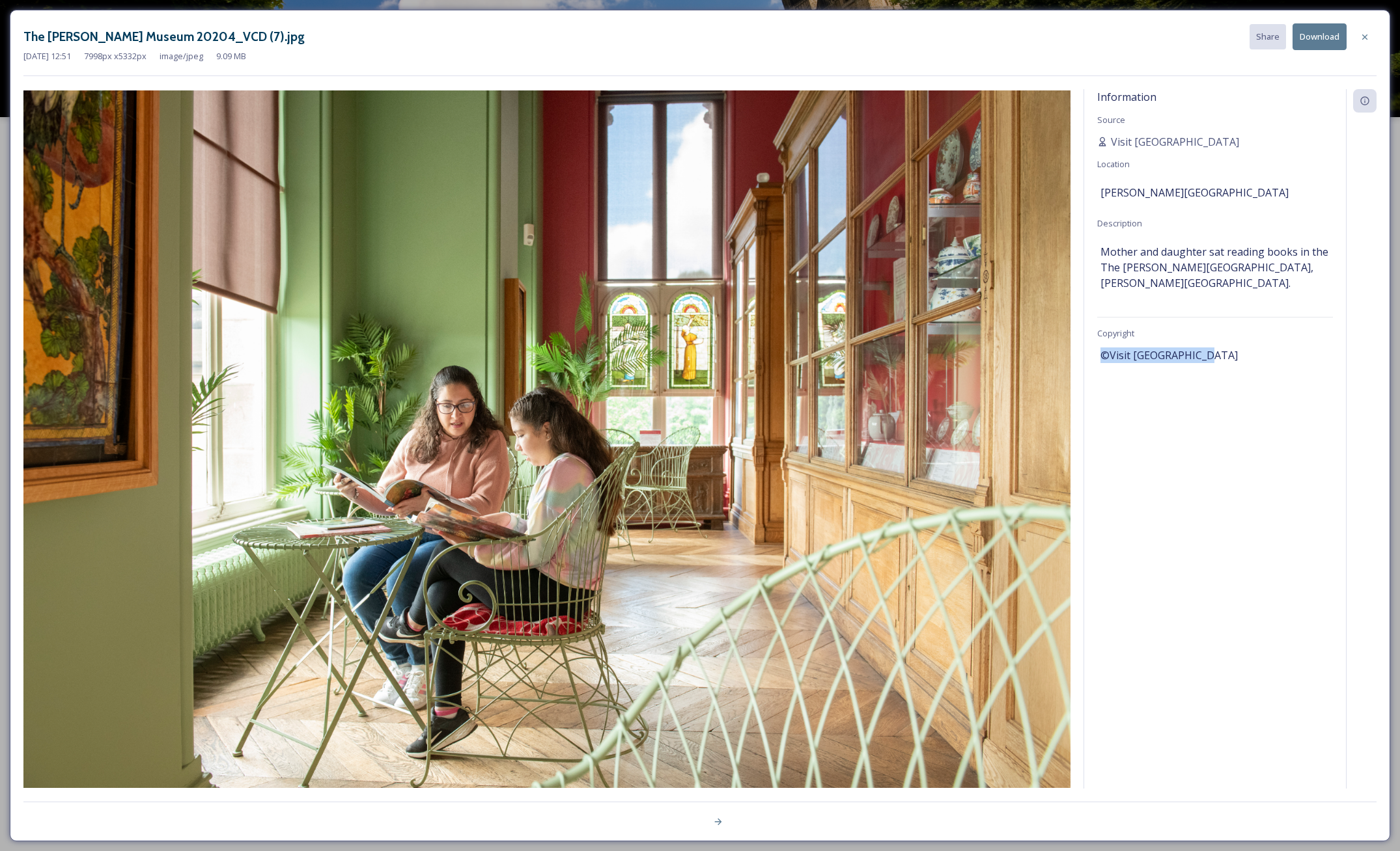
drag, startPoint x: 1101, startPoint y: 338, endPoint x: 1272, endPoint y: 341, distance: 171.0
click at [1272, 344] on div "©Visit [GEOGRAPHIC_DATA]" at bounding box center [1215, 355] width 229 height 22
copy span "©Visit [GEOGRAPHIC_DATA]"
click at [1317, 37] on button "Download" at bounding box center [1319, 37] width 54 height 26
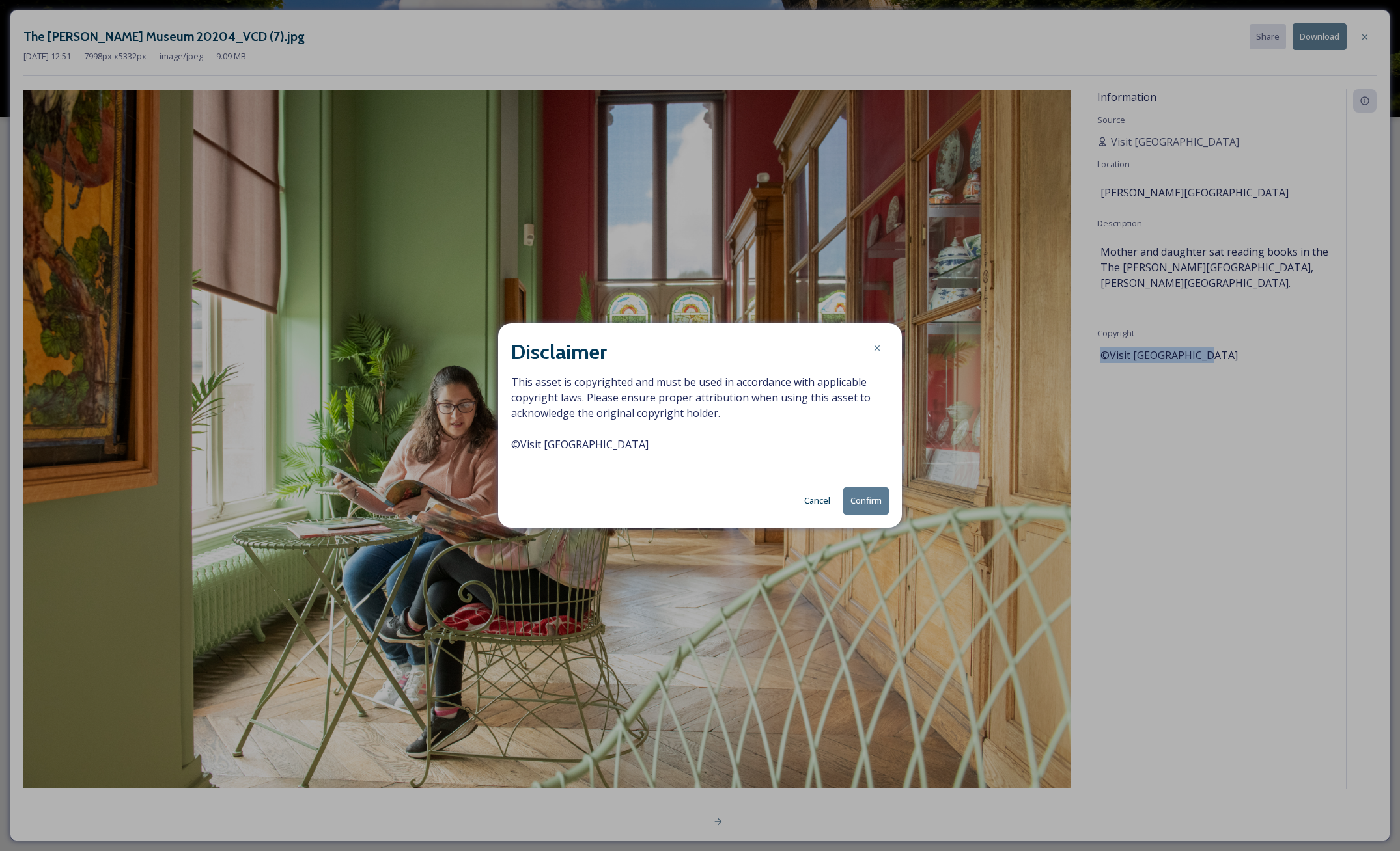
click at [881, 492] on button "Confirm" at bounding box center [866, 500] width 46 height 26
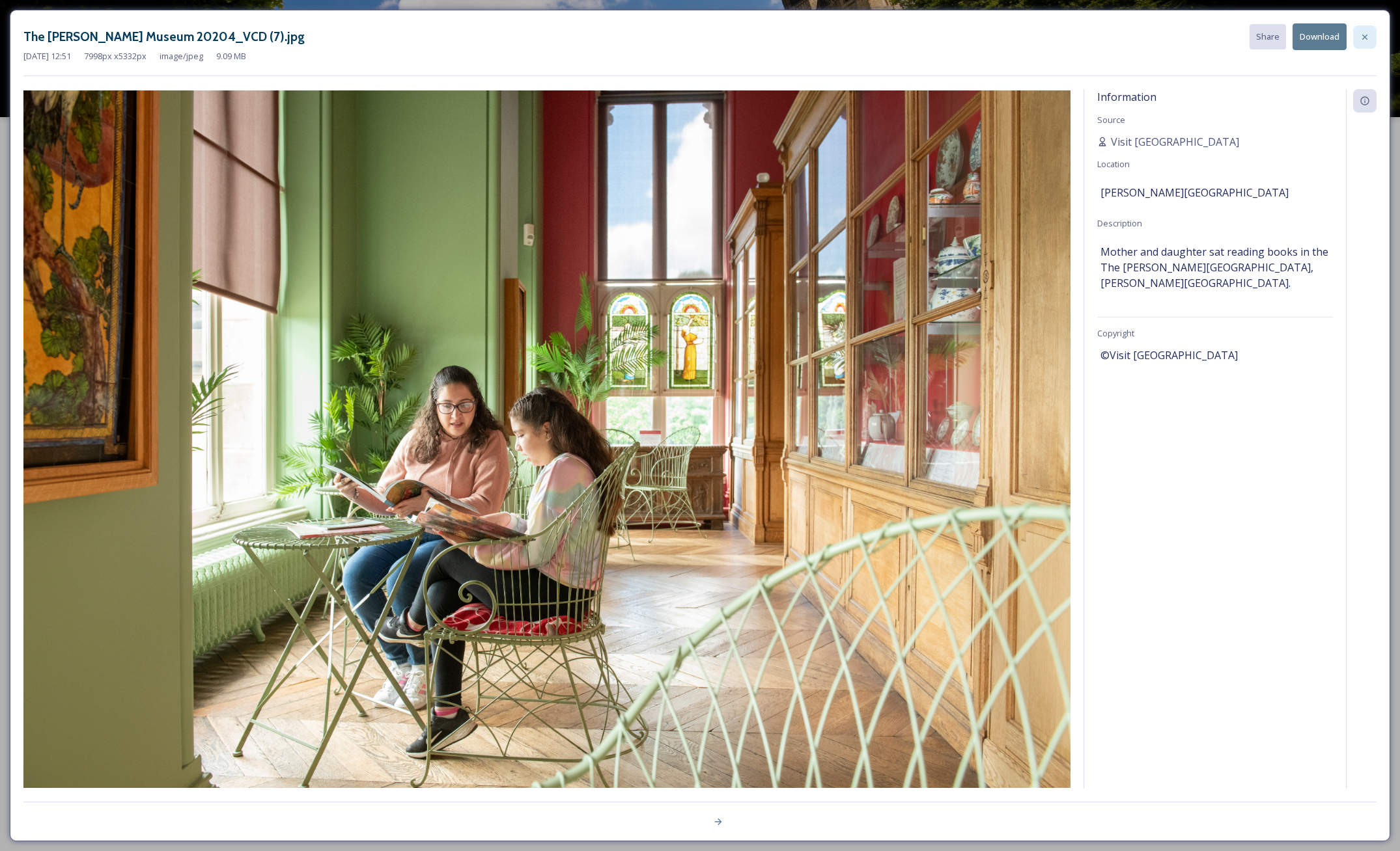
click at [1367, 35] on icon at bounding box center [1364, 37] width 10 height 10
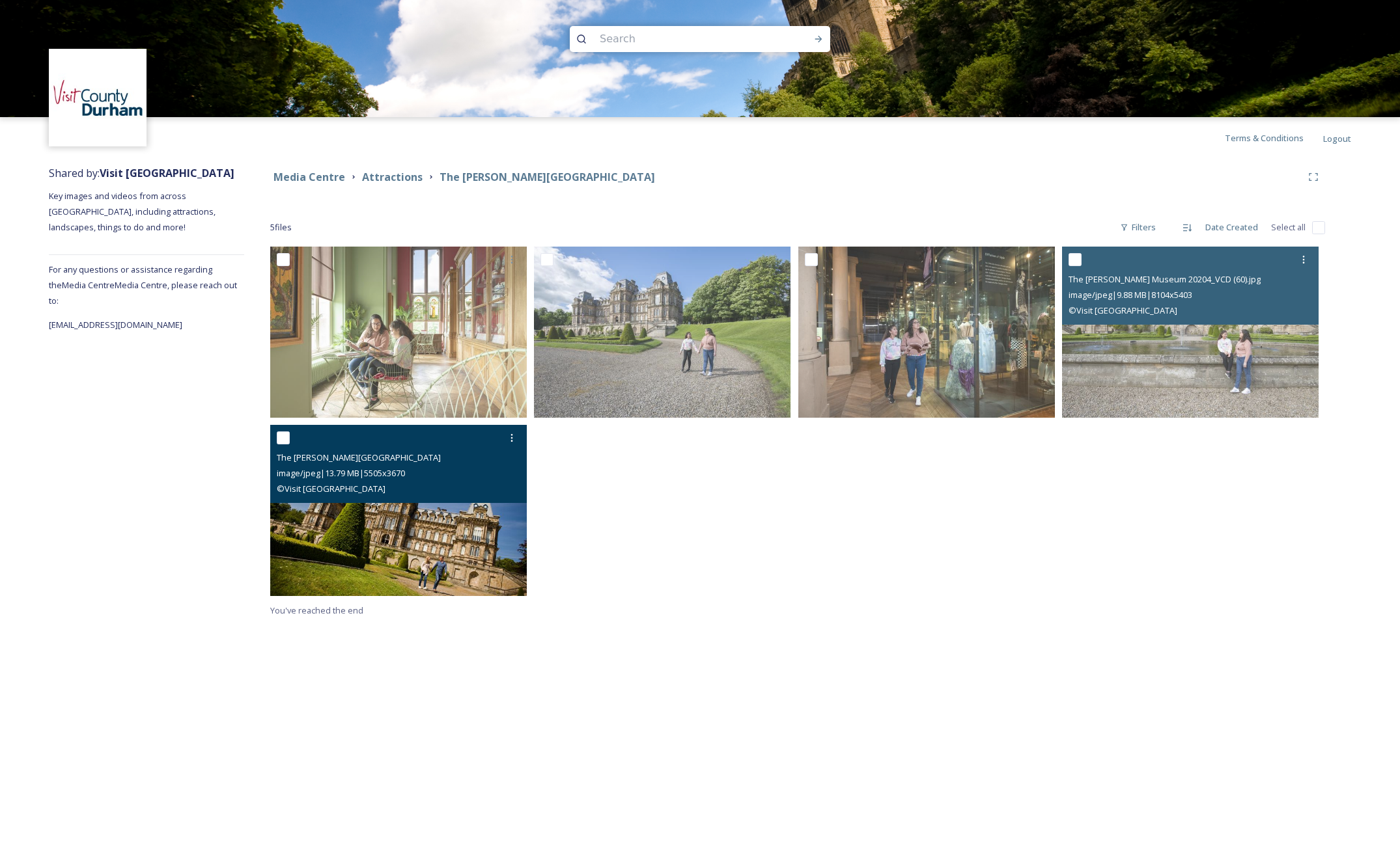
click at [414, 547] on img at bounding box center [399, 510] width 257 height 172
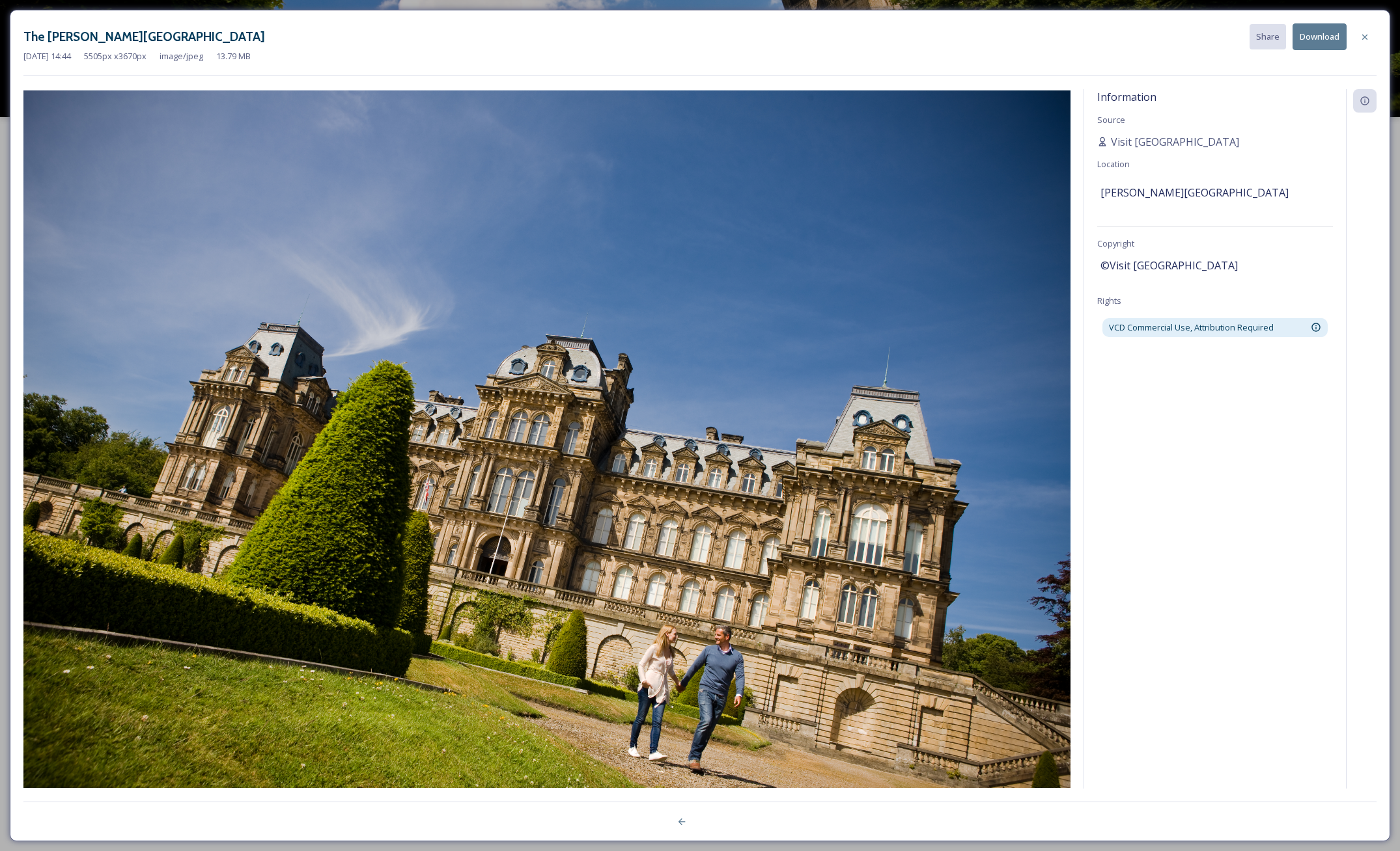
click at [1319, 38] on button "Download" at bounding box center [1319, 37] width 54 height 26
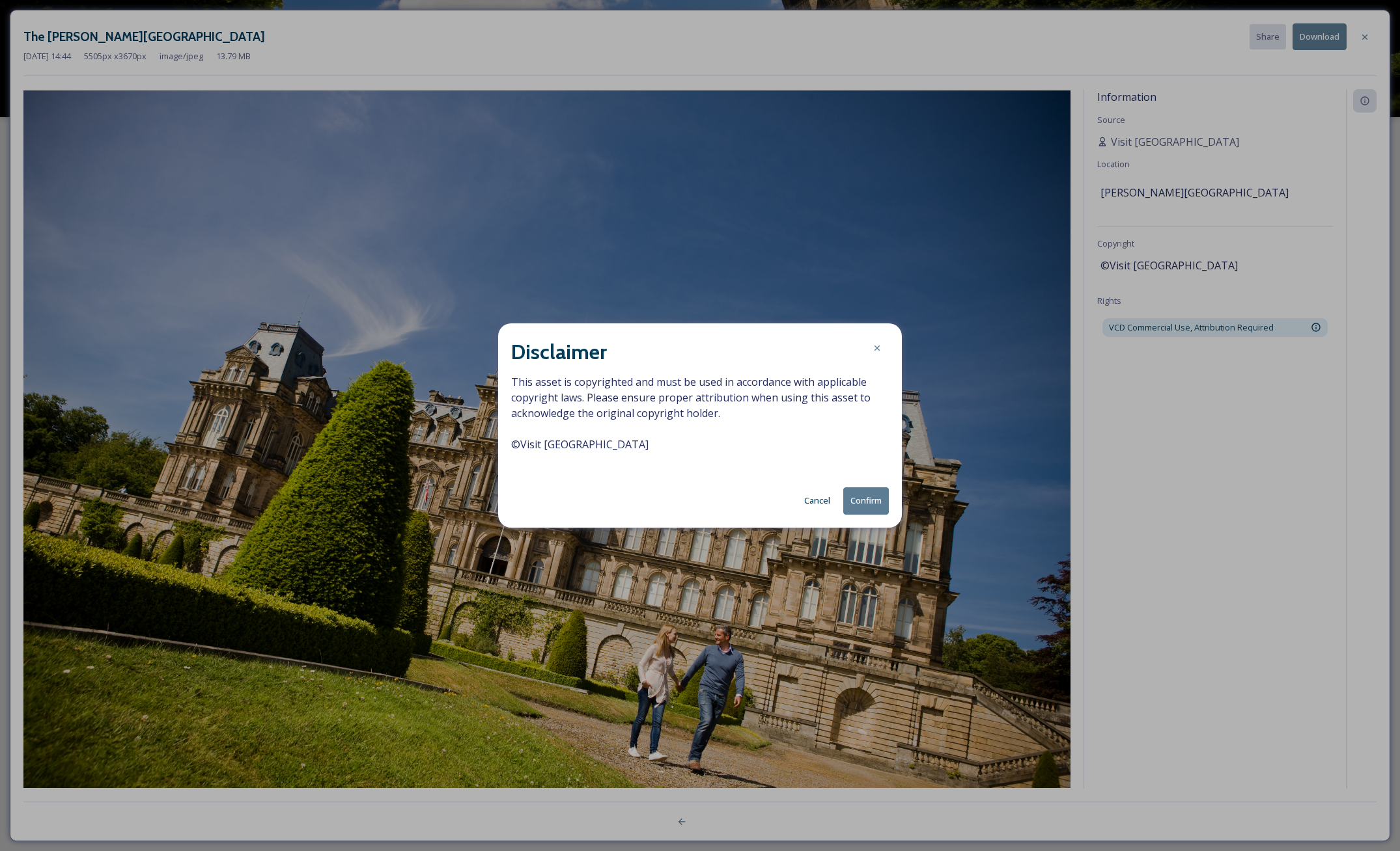
click at [856, 486] on div "Disclaimer This asset is copyrighted and must be used in accordance with applic…" at bounding box center [700, 425] width 404 height 203
click at [865, 500] on button "Confirm" at bounding box center [866, 500] width 46 height 26
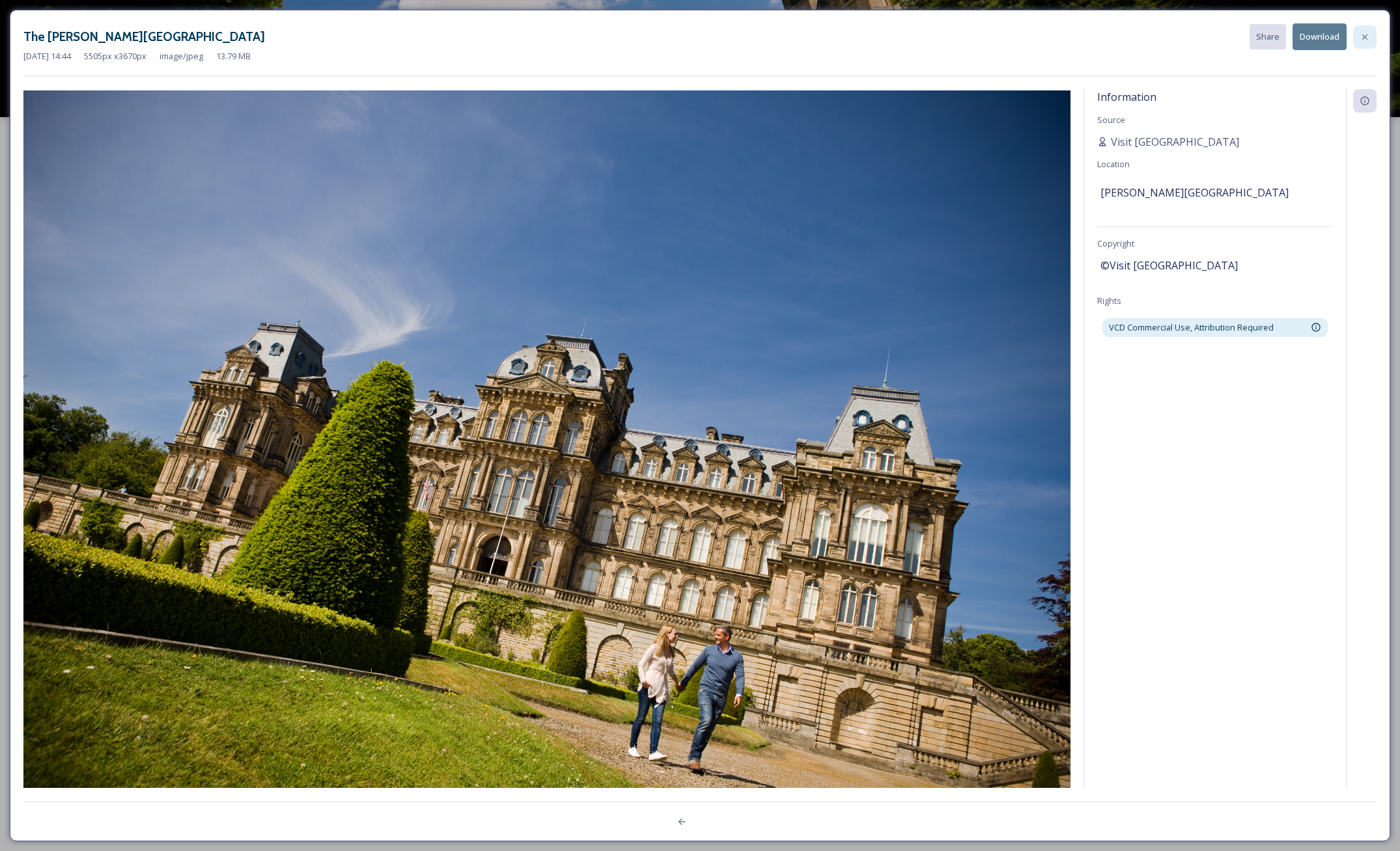
click at [1362, 35] on icon at bounding box center [1365, 37] width 6 height 6
